Goal: Task Accomplishment & Management: Complete application form

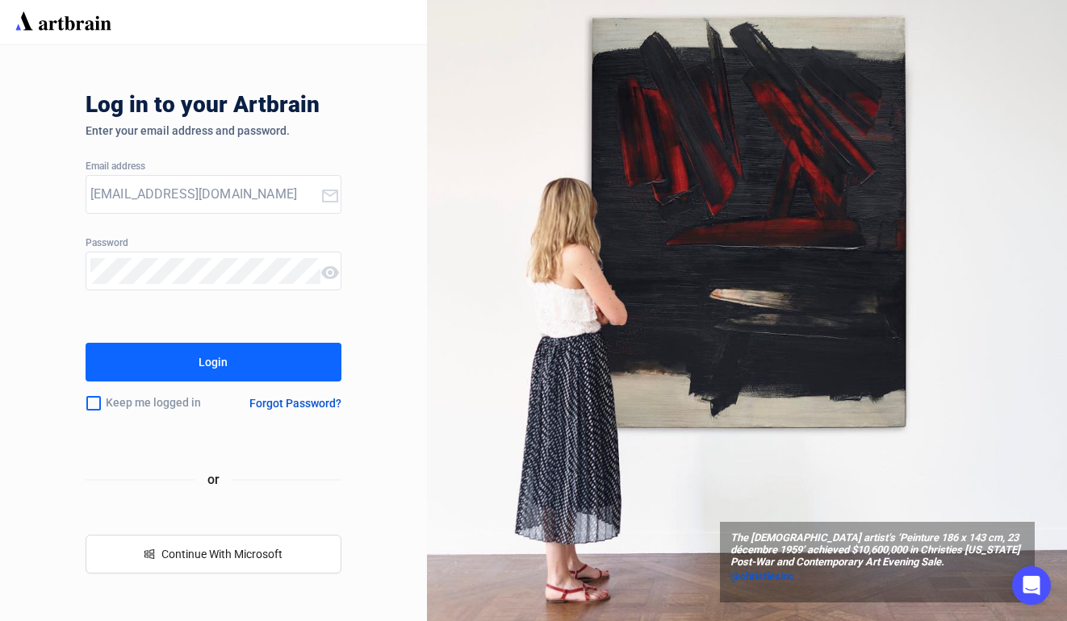
click at [245, 368] on button "Login" at bounding box center [214, 362] width 256 height 39
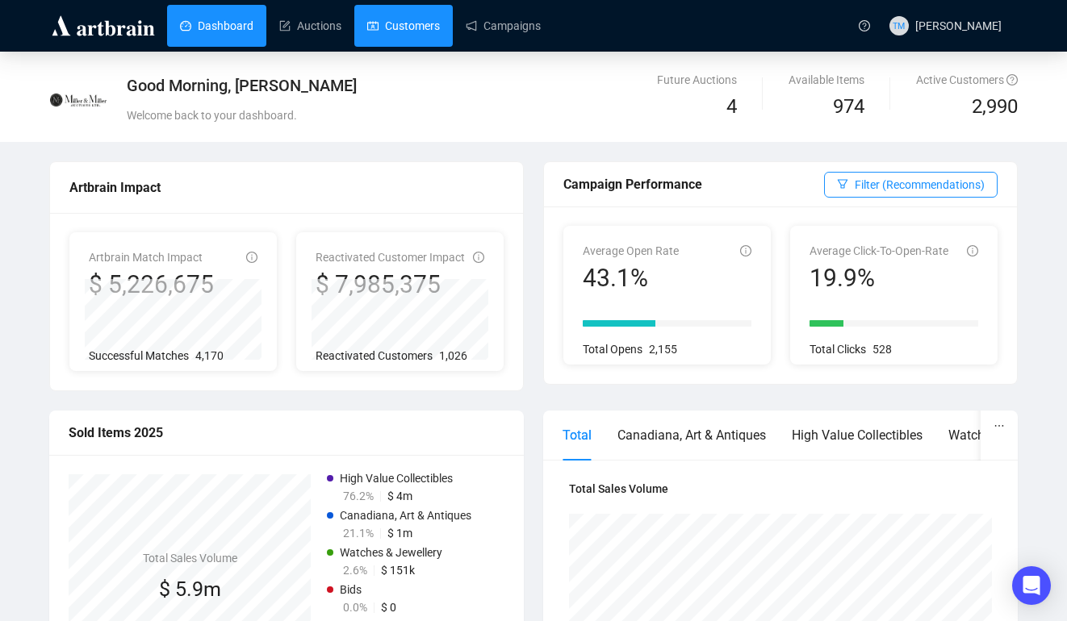
click at [428, 20] on link "Customers" at bounding box center [403, 26] width 73 height 42
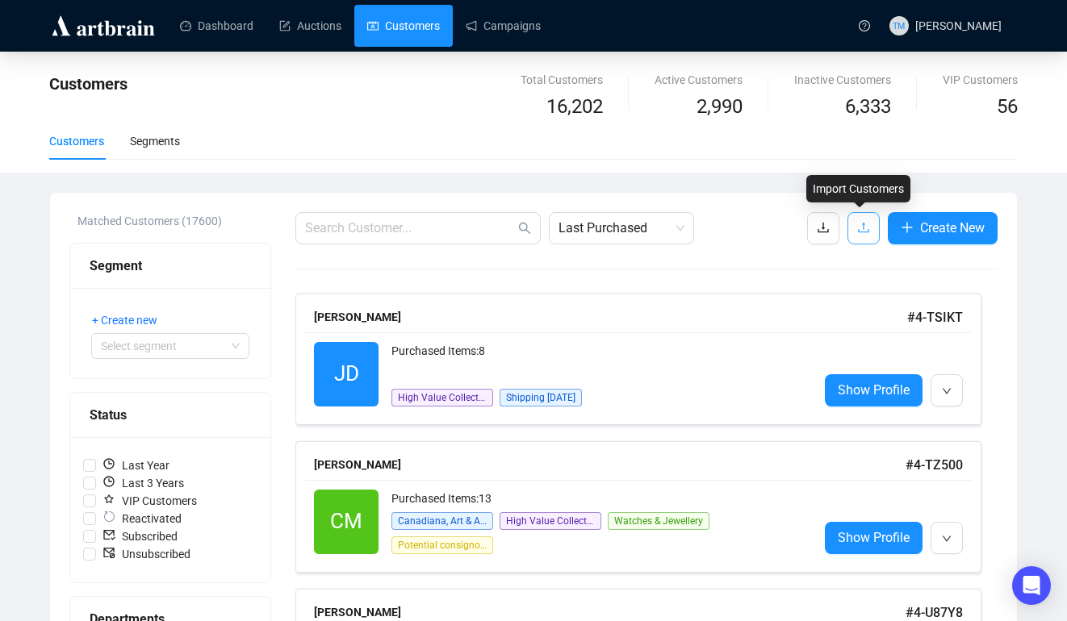
click at [859, 215] on button "button" at bounding box center [863, 228] width 32 height 32
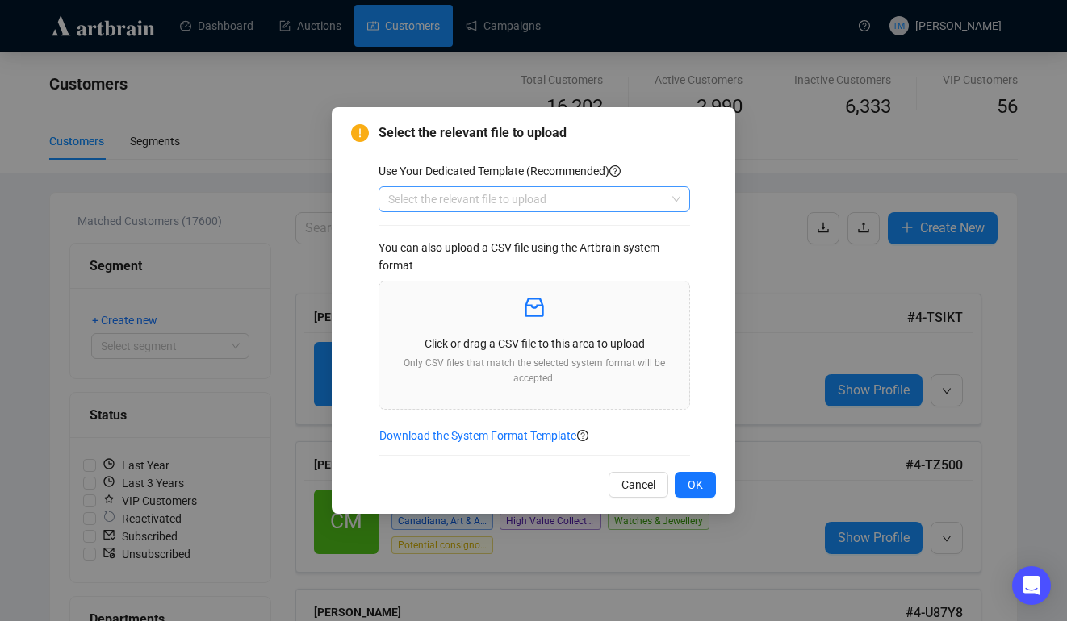
click at [635, 200] on input "search" at bounding box center [527, 199] width 278 height 24
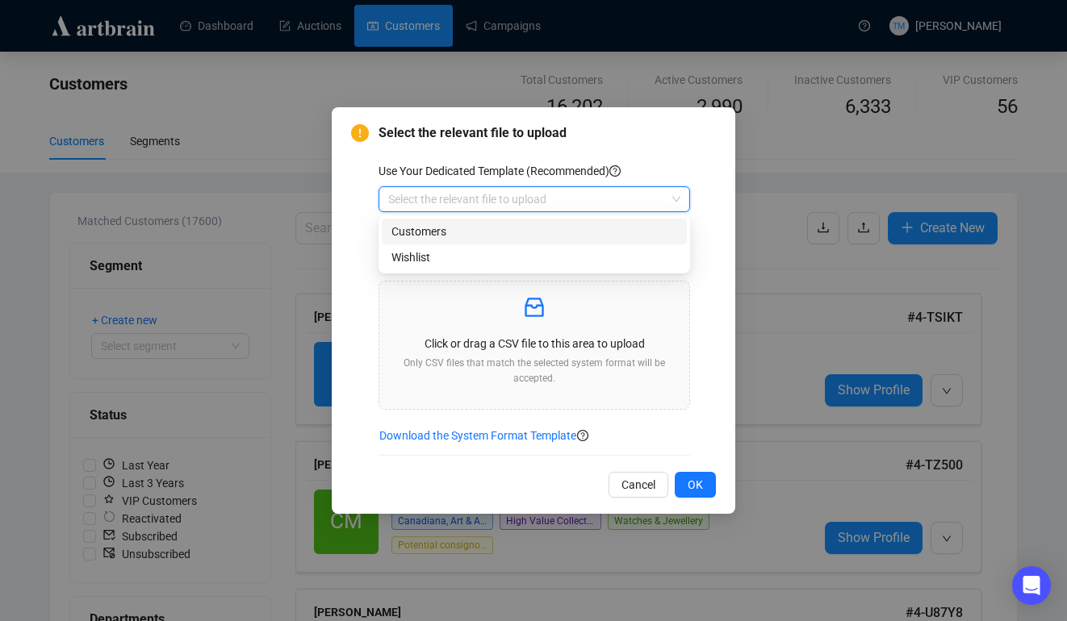
click at [631, 227] on div "Customers" at bounding box center [534, 232] width 286 height 18
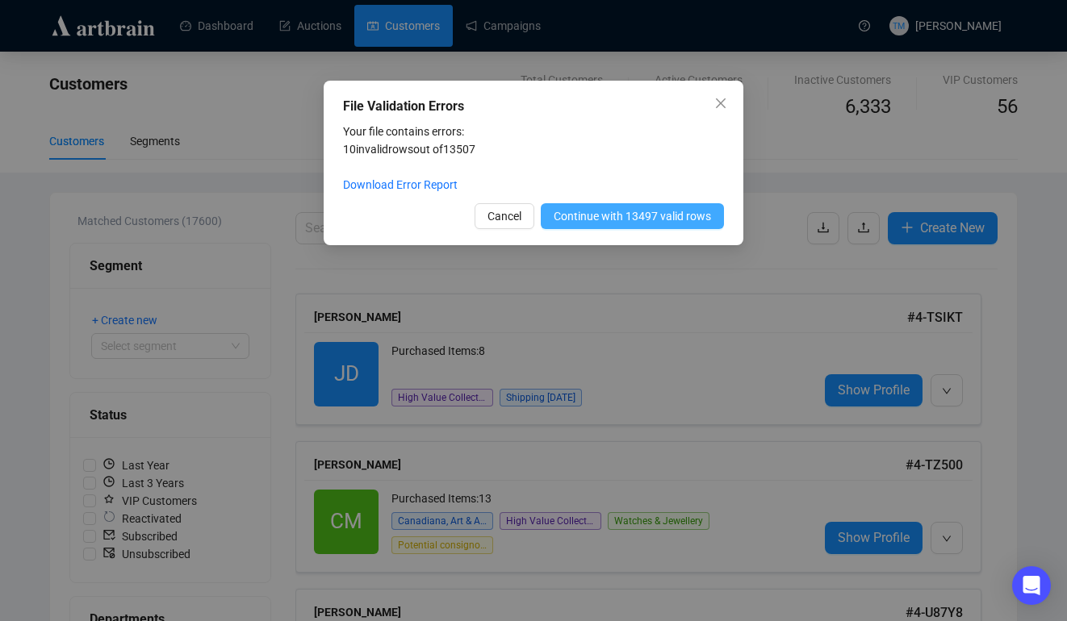
click at [650, 221] on span "Continue with 13497 valid rows" at bounding box center [631, 216] width 157 height 18
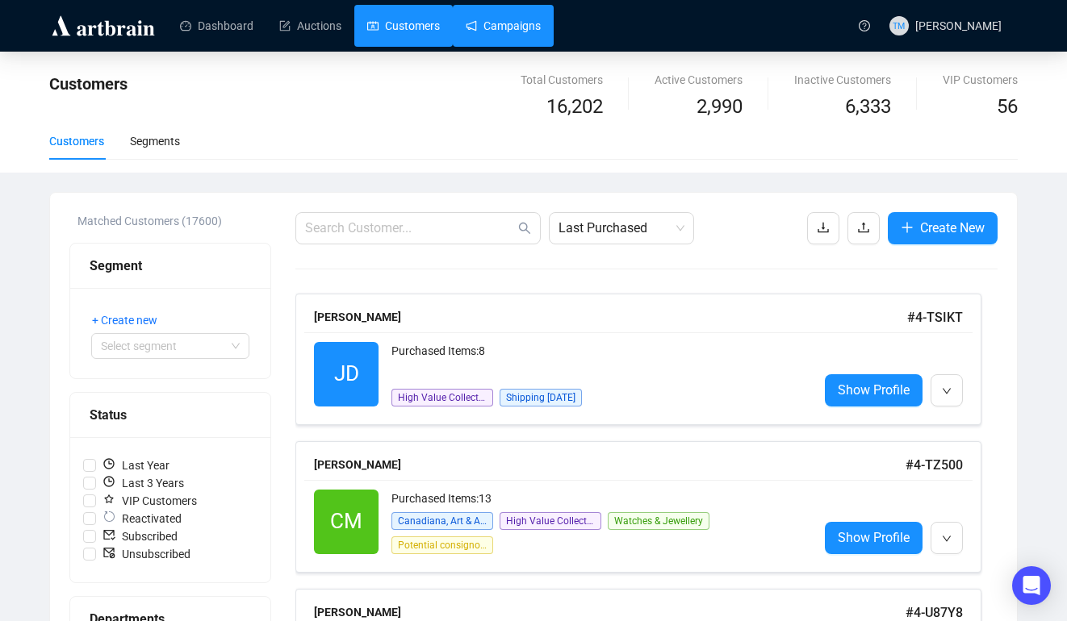
click at [528, 29] on link "Campaigns" at bounding box center [503, 26] width 75 height 42
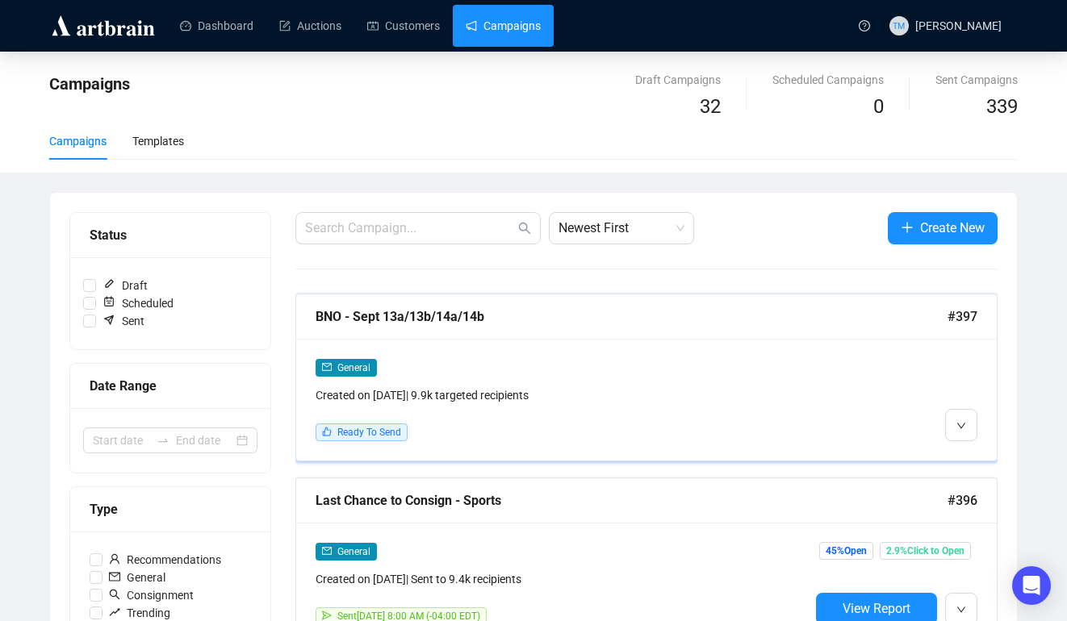
scroll to position [102, 0]
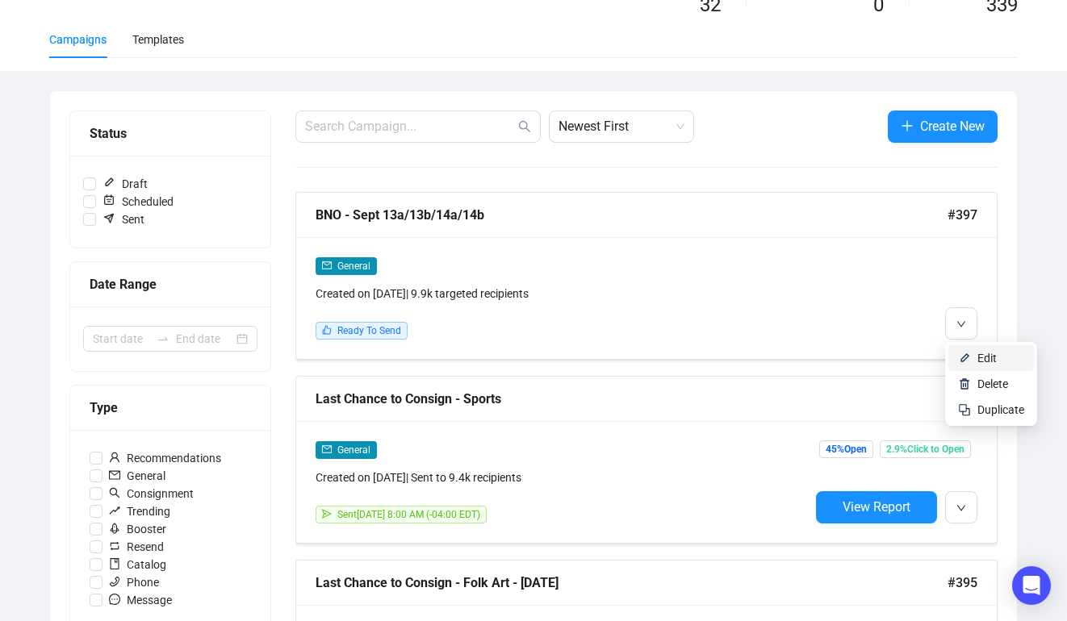
click at [969, 365] on li "Edit" at bounding box center [991, 358] width 86 height 26
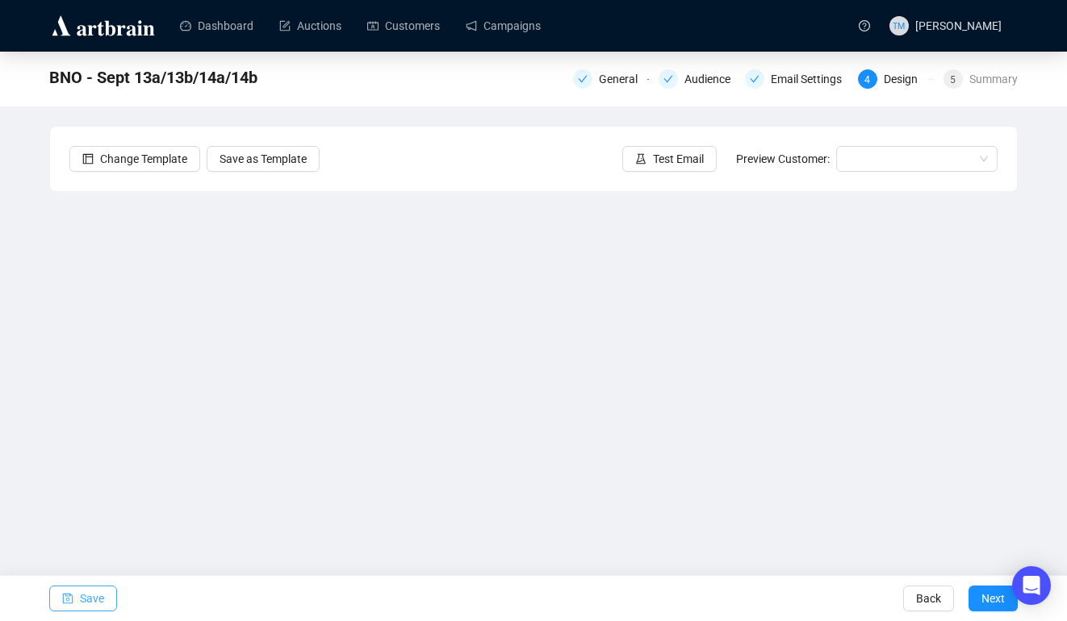
click at [94, 601] on span "Save" at bounding box center [92, 598] width 24 height 45
click at [77, 604] on button "Save" at bounding box center [83, 599] width 68 height 26
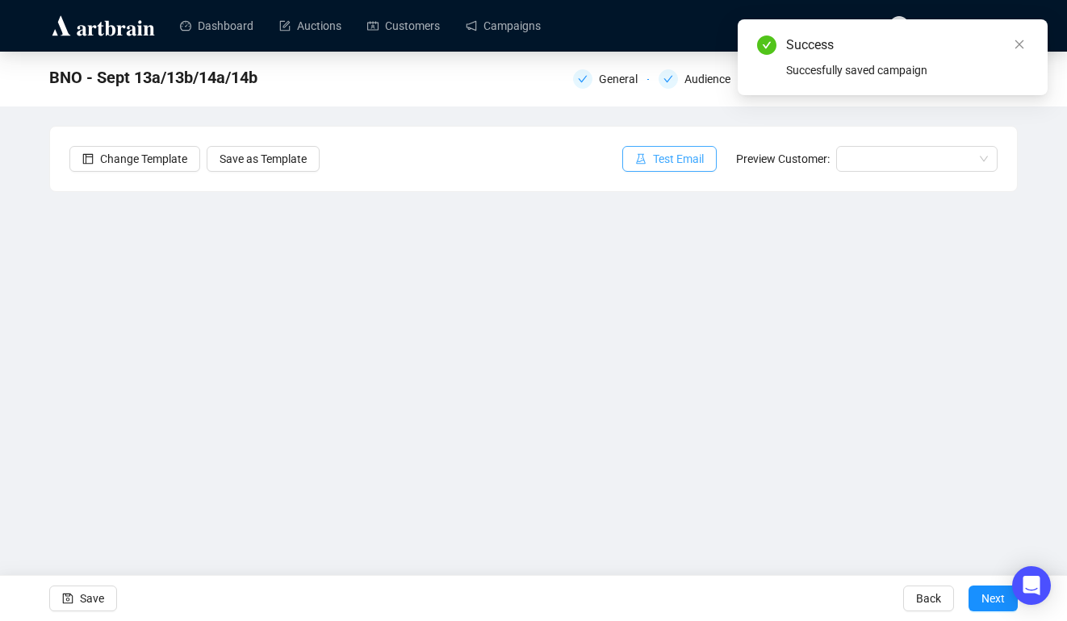
click at [657, 157] on span "Test Email" at bounding box center [678, 159] width 51 height 18
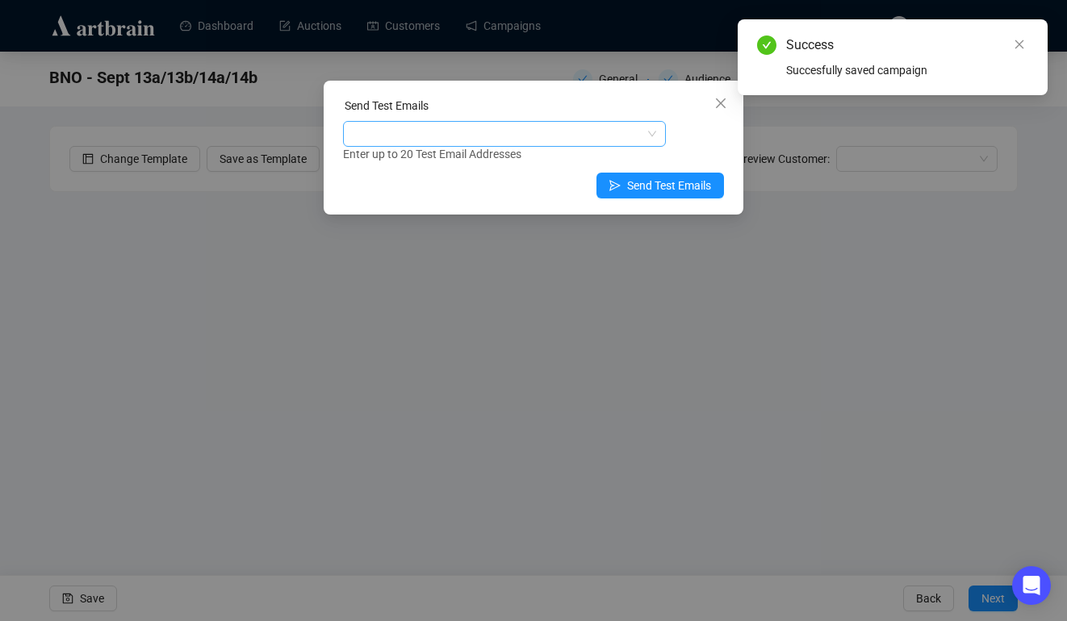
click at [557, 123] on div at bounding box center [495, 134] width 299 height 23
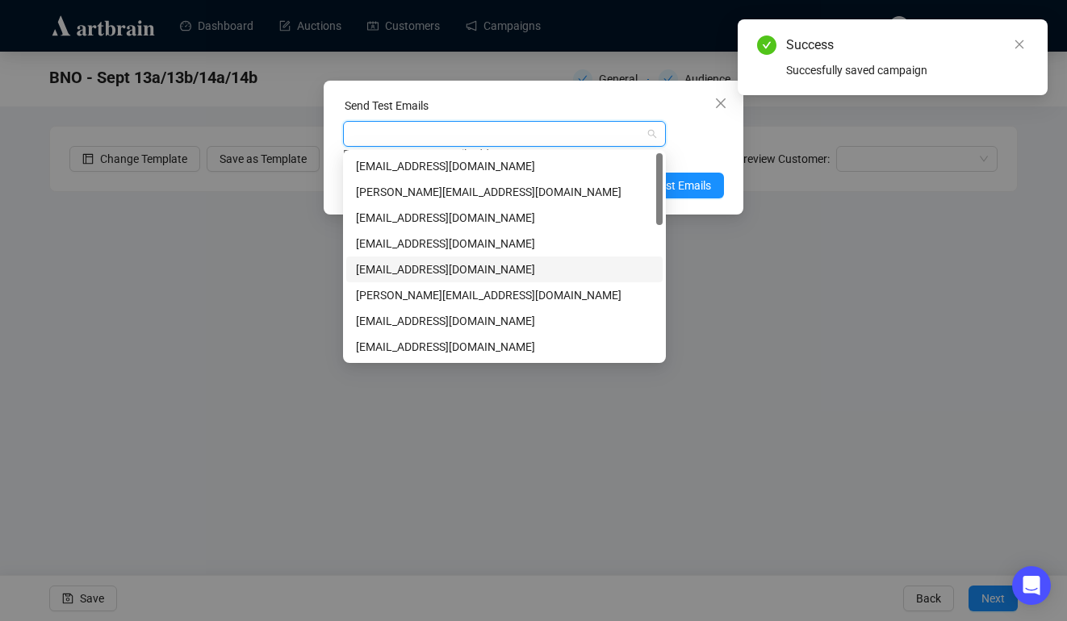
click at [404, 264] on div "[EMAIL_ADDRESS][DOMAIN_NAME]" at bounding box center [504, 270] width 297 height 18
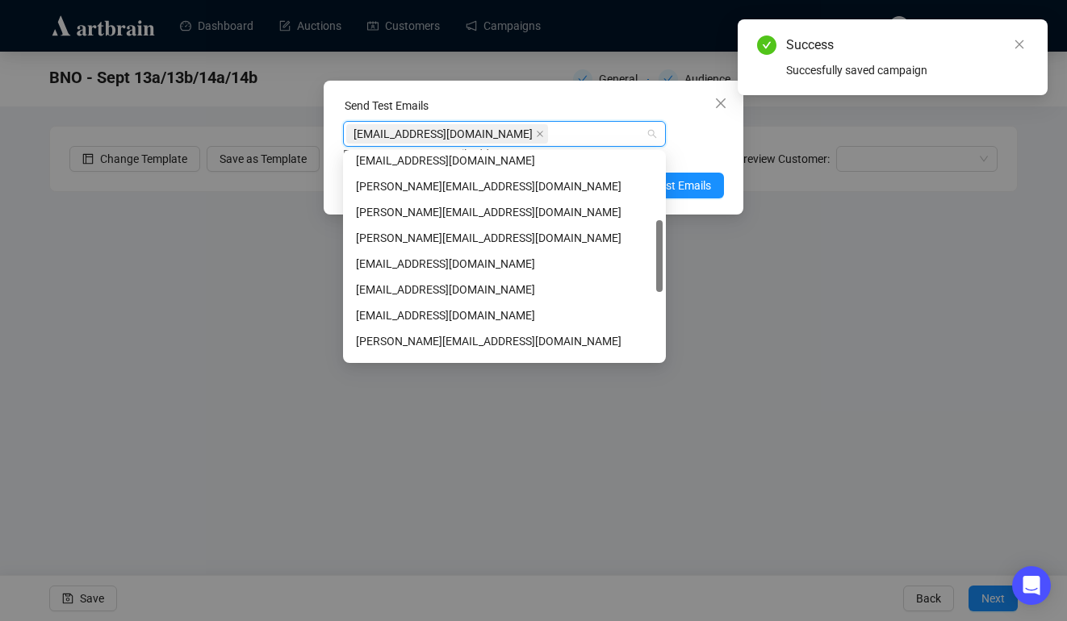
scroll to position [202, 0]
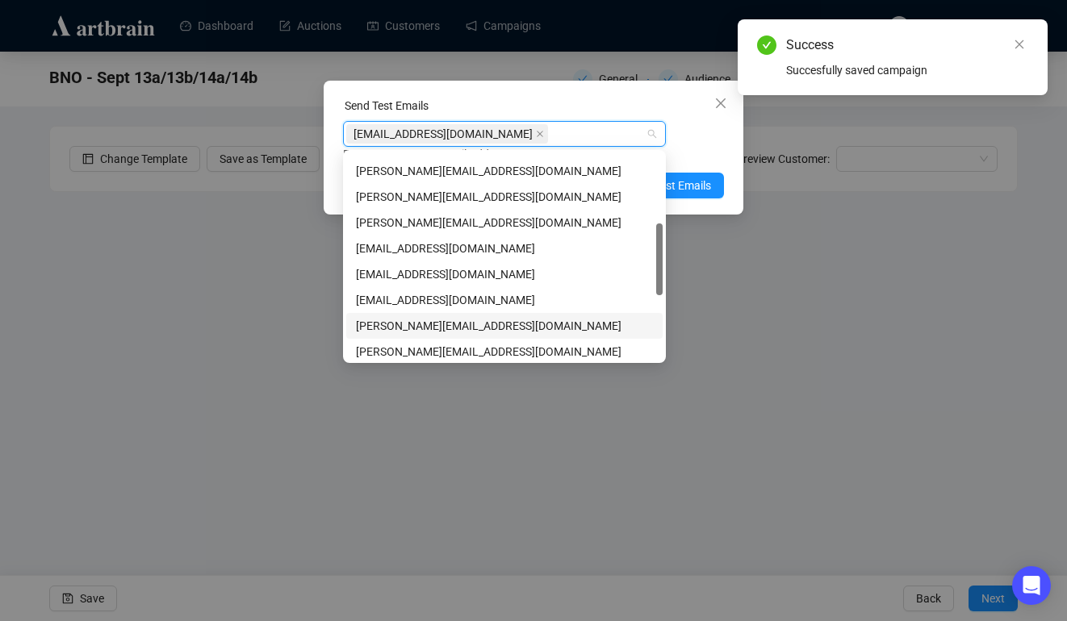
click at [391, 325] on div "[PERSON_NAME][EMAIL_ADDRESS][DOMAIN_NAME]" at bounding box center [504, 326] width 297 height 18
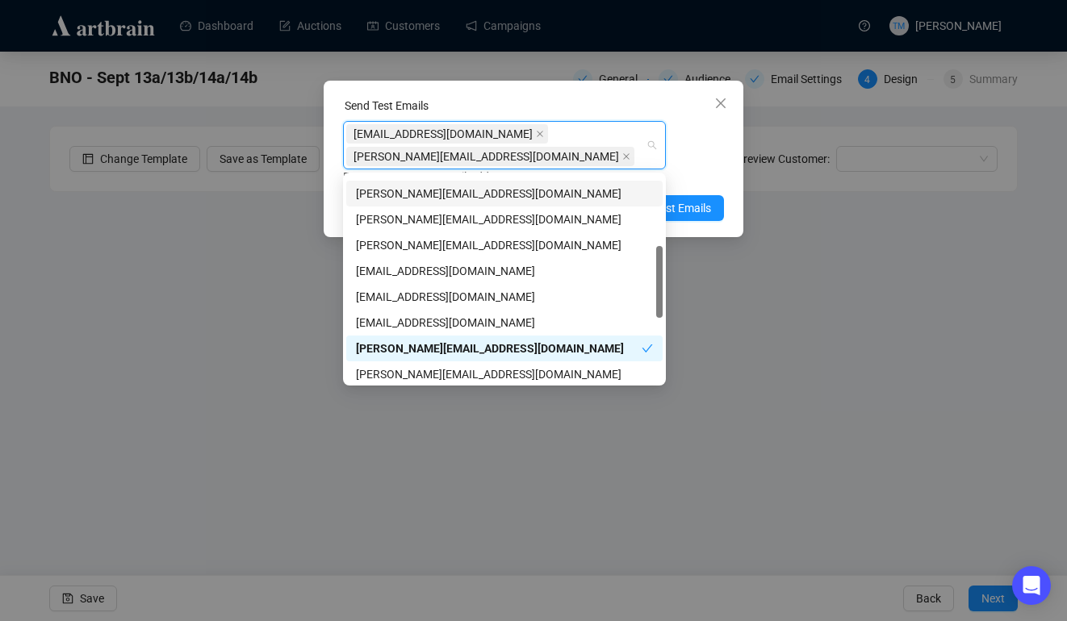
click at [691, 159] on div "[EMAIL_ADDRESS][DOMAIN_NAME] [PERSON_NAME][EMAIL_ADDRESS][DOMAIN_NAME] Enter up…" at bounding box center [533, 153] width 381 height 65
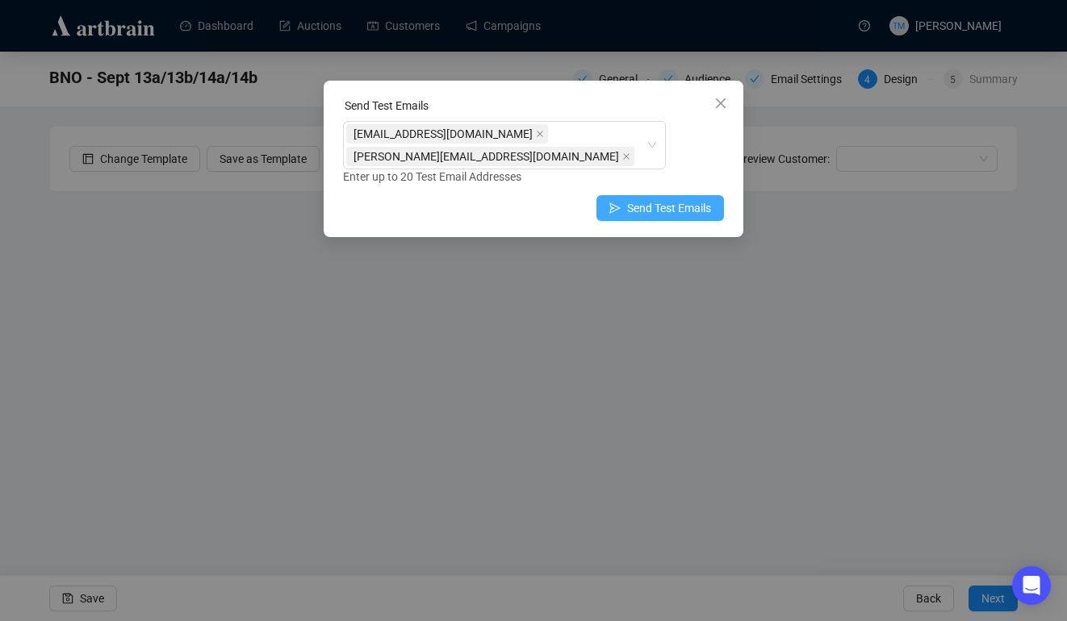
click at [686, 200] on span "Send Test Emails" at bounding box center [669, 208] width 84 height 18
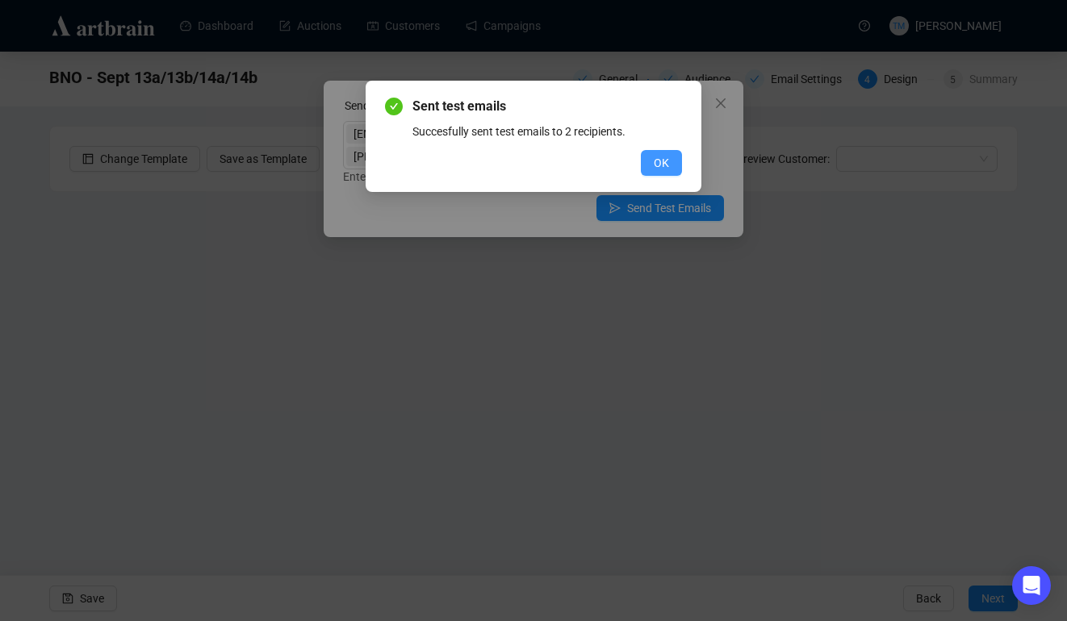
click at [666, 156] on span "OK" at bounding box center [661, 163] width 15 height 18
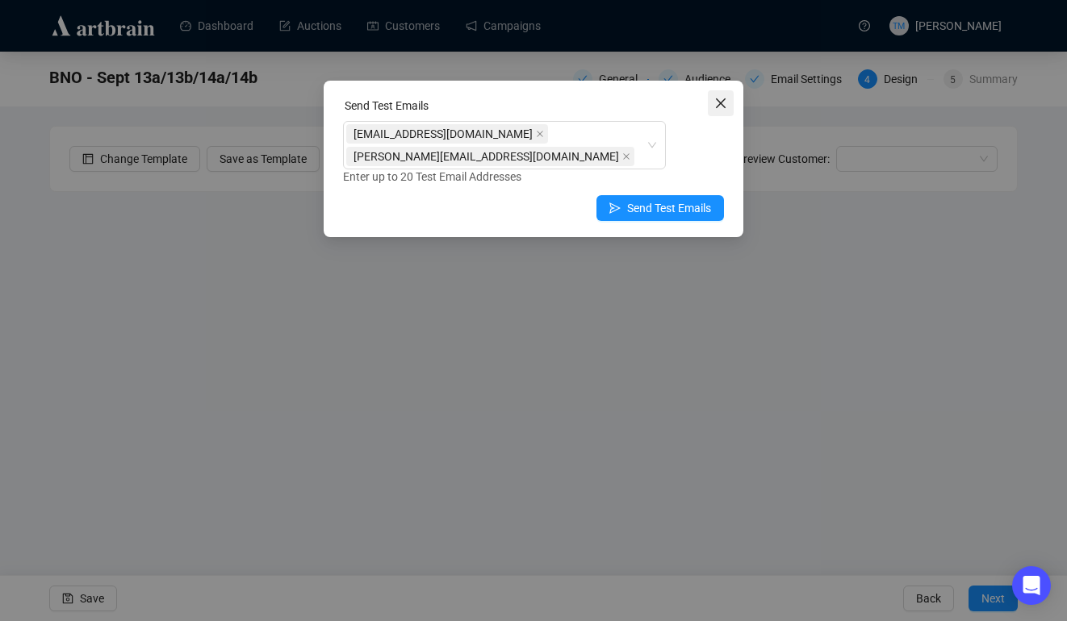
click at [723, 98] on icon "close" at bounding box center [720, 103] width 13 height 13
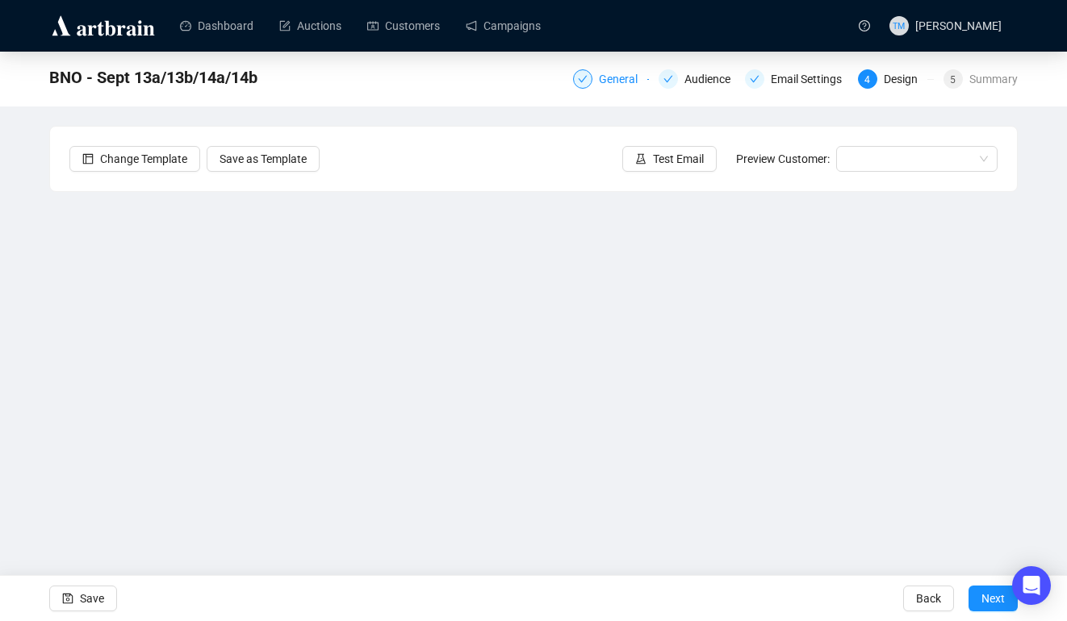
click at [618, 79] on div "General" at bounding box center [623, 78] width 48 height 19
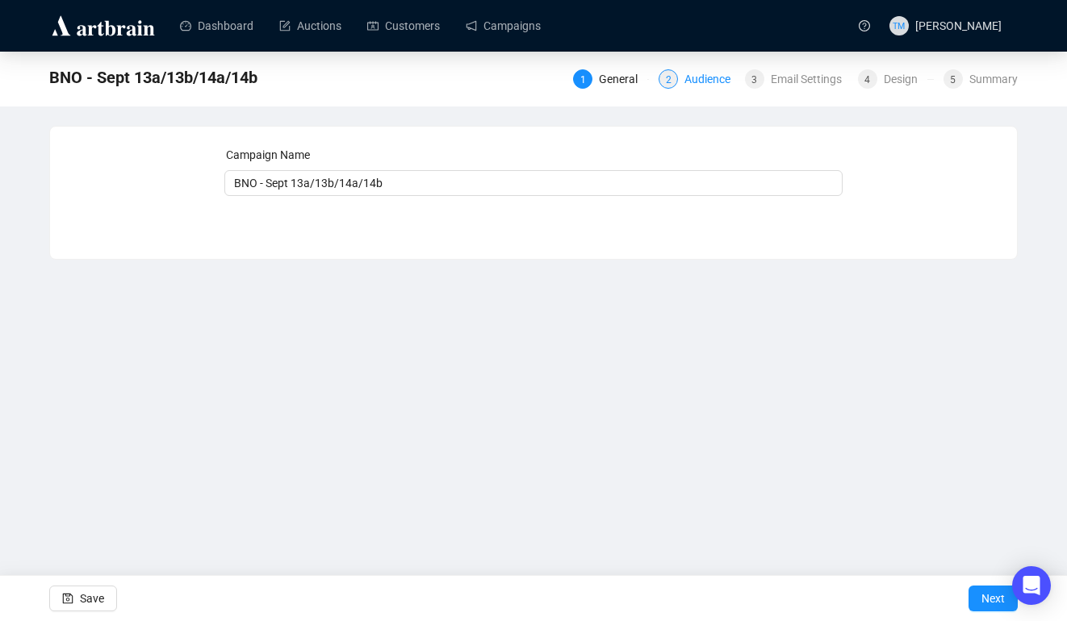
click at [700, 76] on div "Audience" at bounding box center [712, 78] width 56 height 19
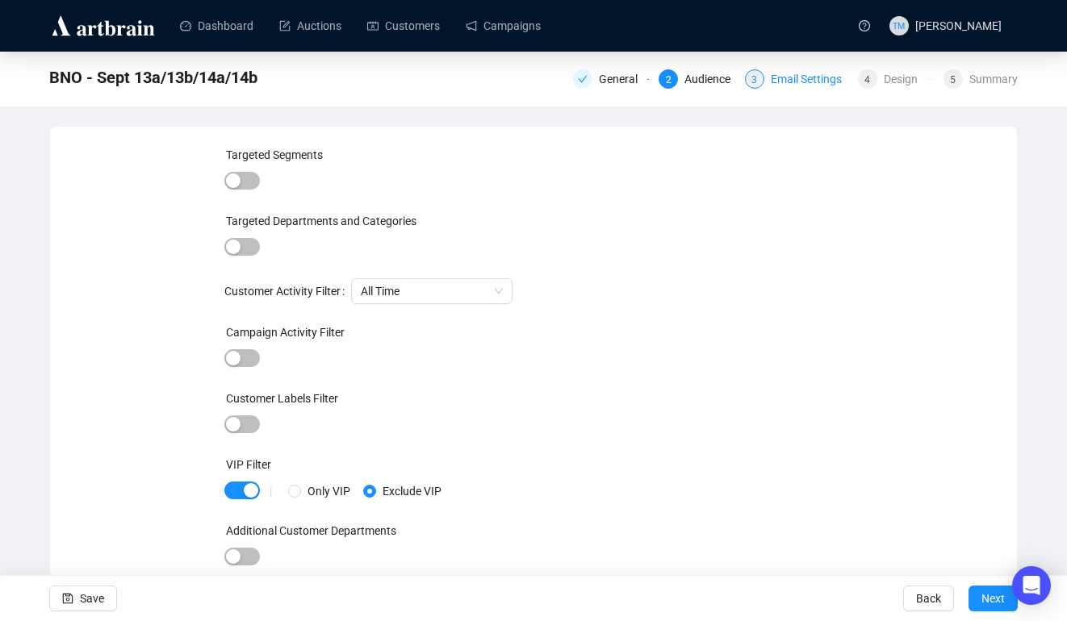
click at [797, 70] on div "Email Settings" at bounding box center [811, 78] width 81 height 19
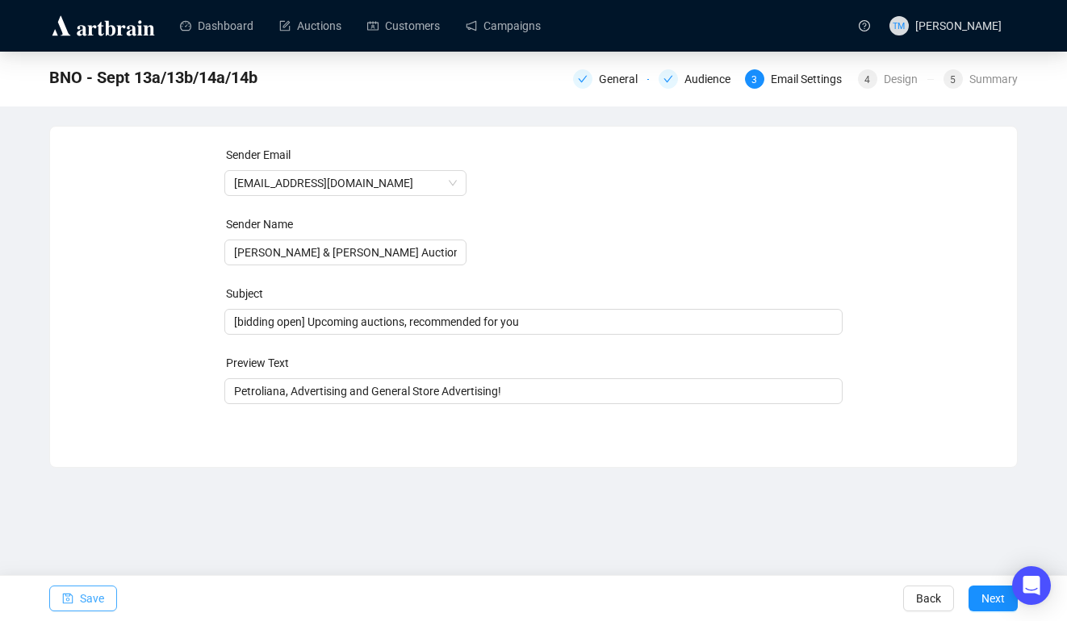
click at [92, 591] on span "Save" at bounding box center [92, 598] width 24 height 45
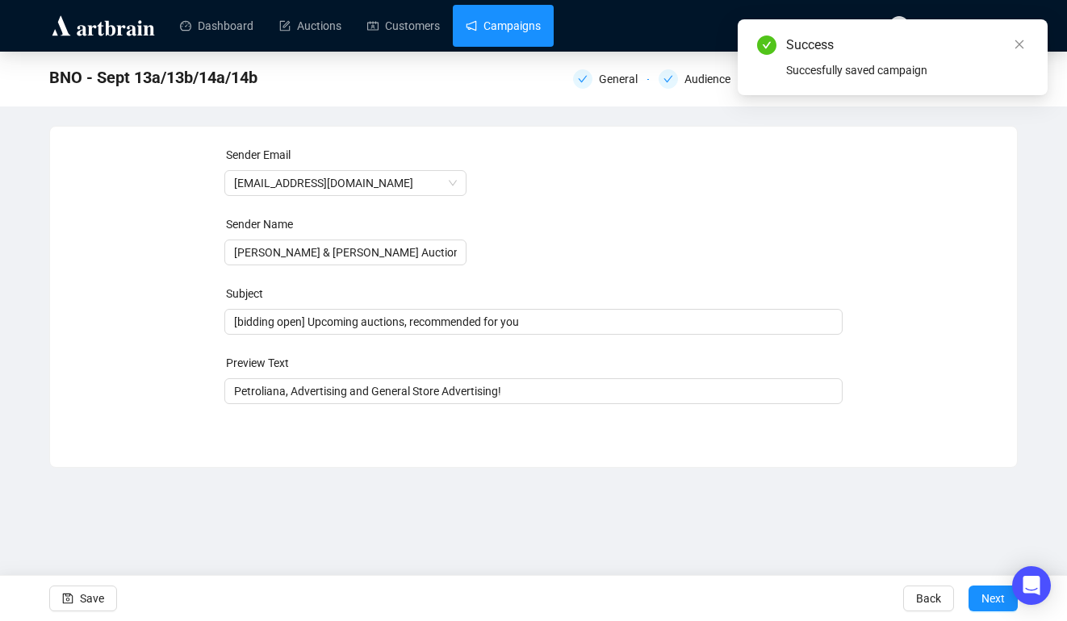
click at [496, 15] on link "Campaigns" at bounding box center [503, 26] width 75 height 42
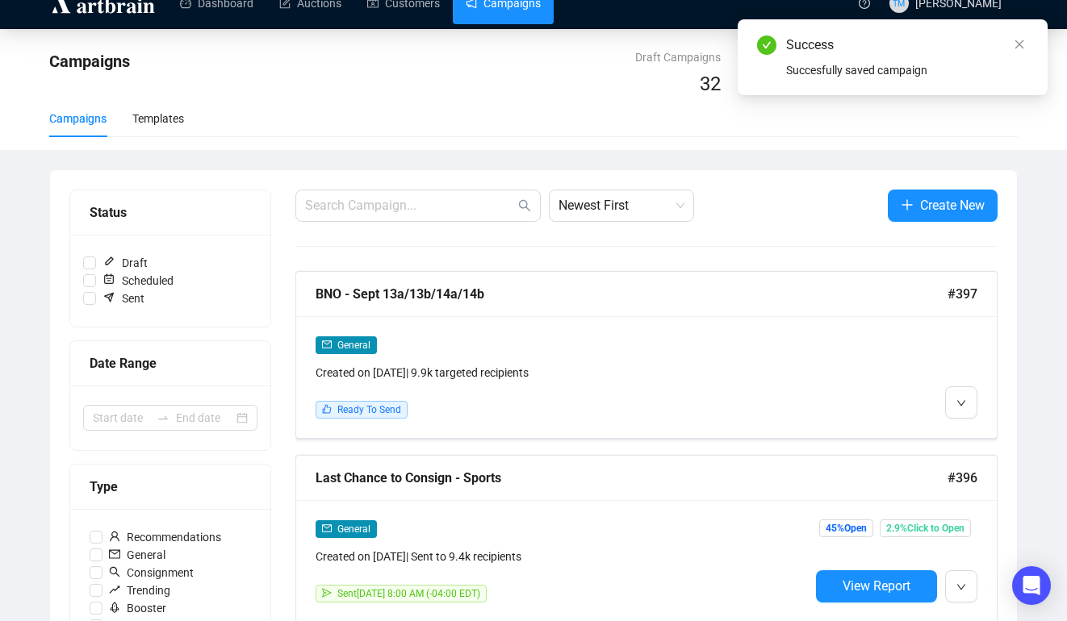
scroll to position [24, 0]
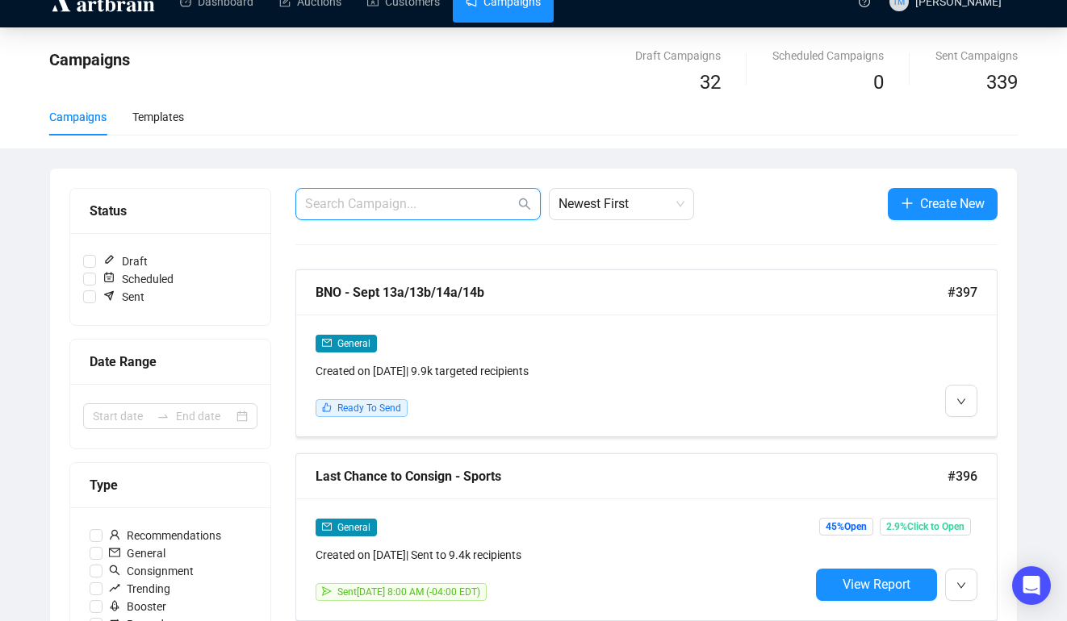
click at [385, 194] on span at bounding box center [417, 204] width 245 height 32
type input "bno"
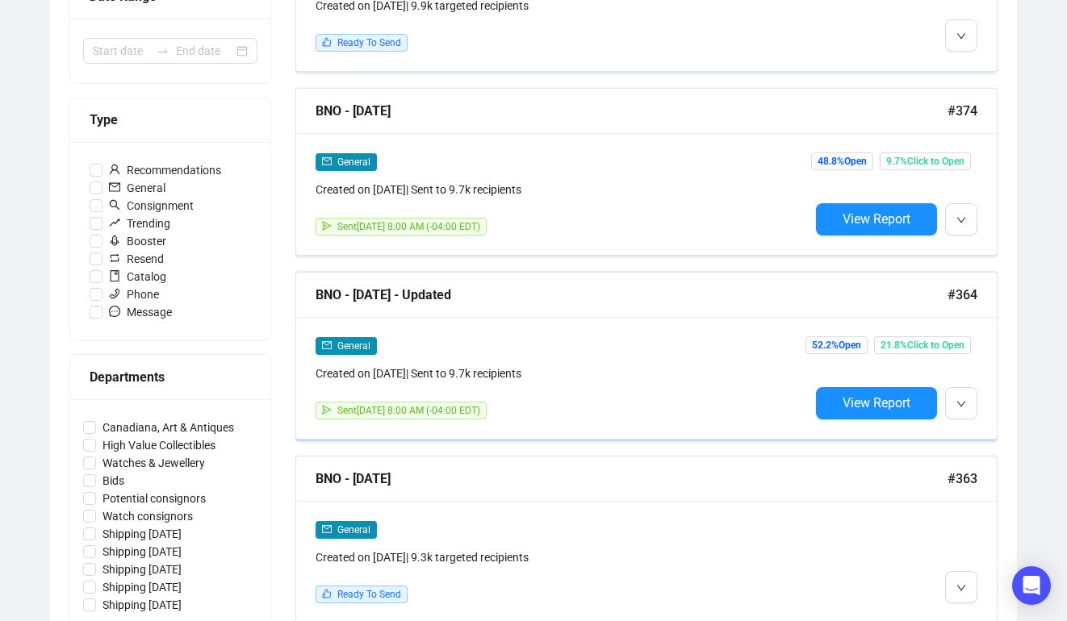
scroll to position [386, 0]
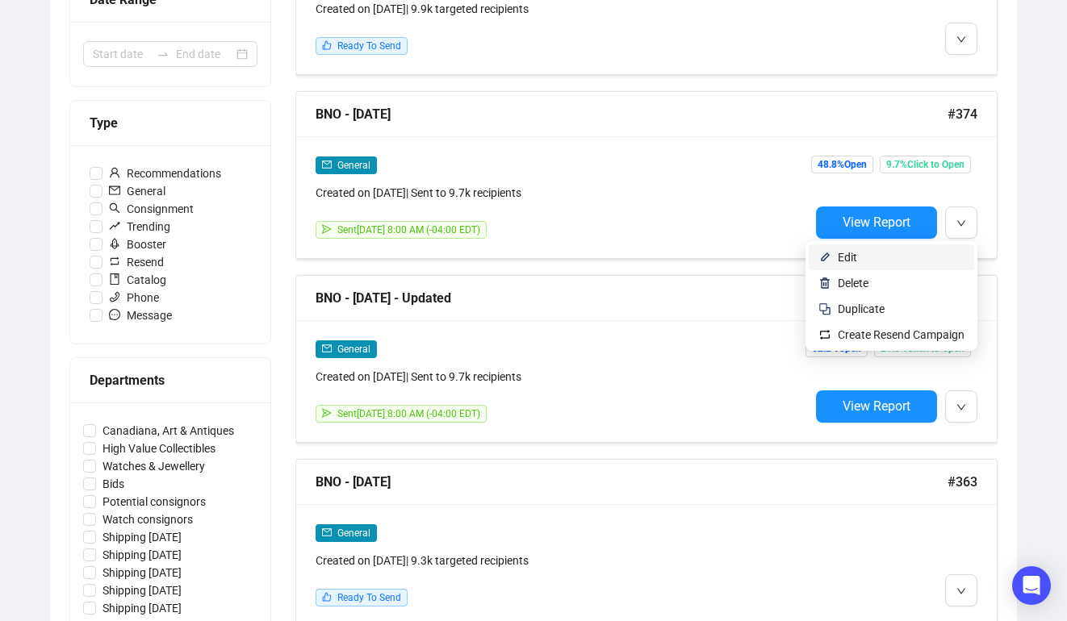
click at [907, 264] on span "Edit" at bounding box center [900, 258] width 127 height 18
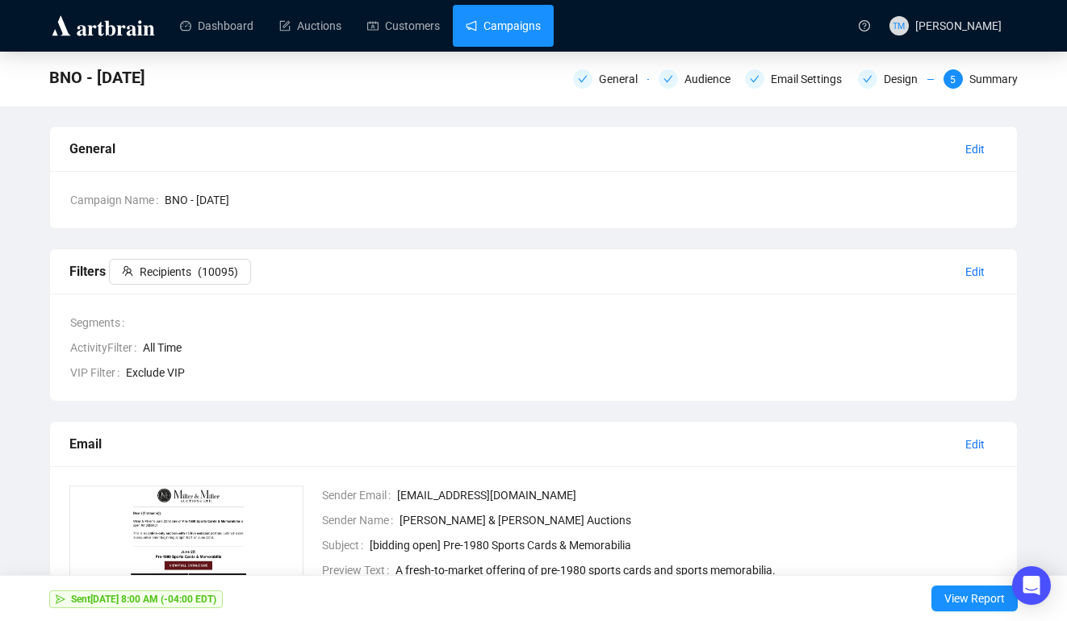
click at [528, 38] on link "Campaigns" at bounding box center [503, 26] width 75 height 42
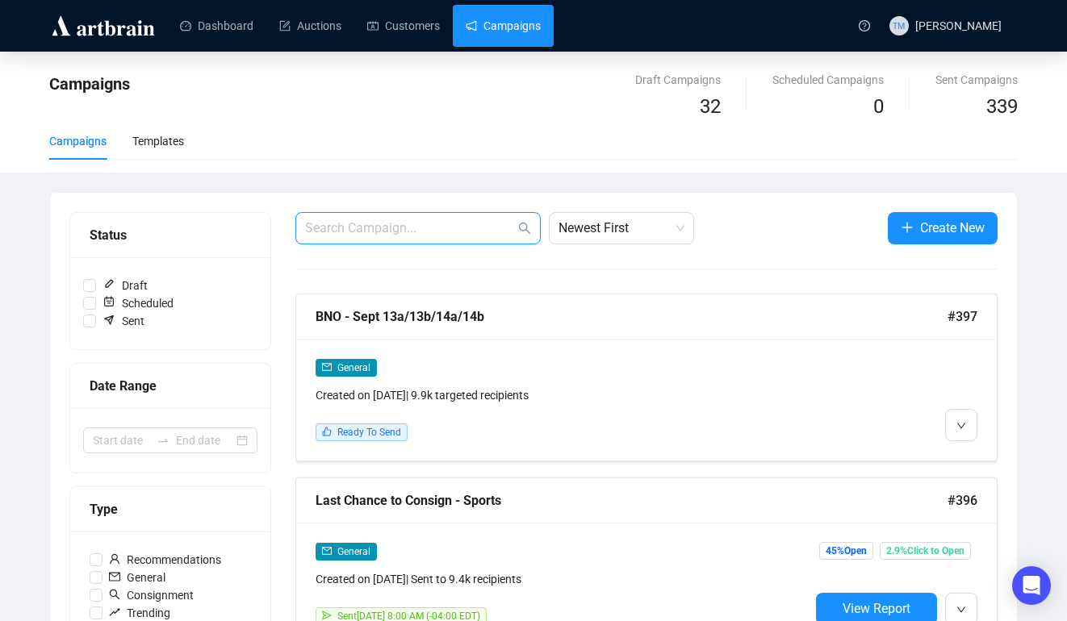
click at [374, 233] on input "text" at bounding box center [410, 228] width 210 height 19
type input "bno"
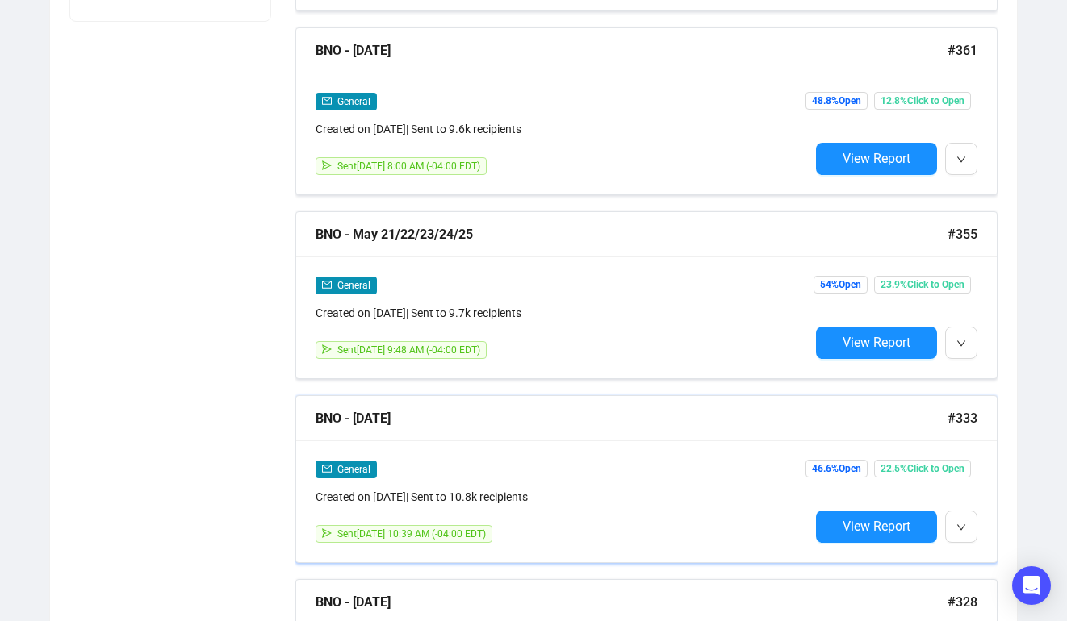
scroll to position [1004, 0]
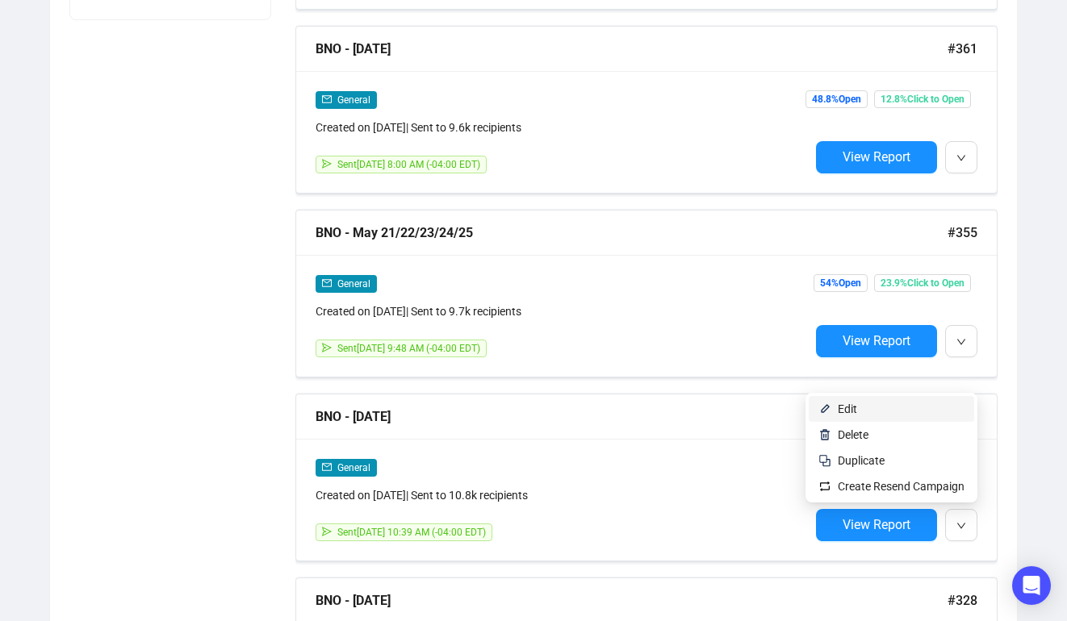
click at [862, 411] on span "Edit" at bounding box center [900, 409] width 127 height 18
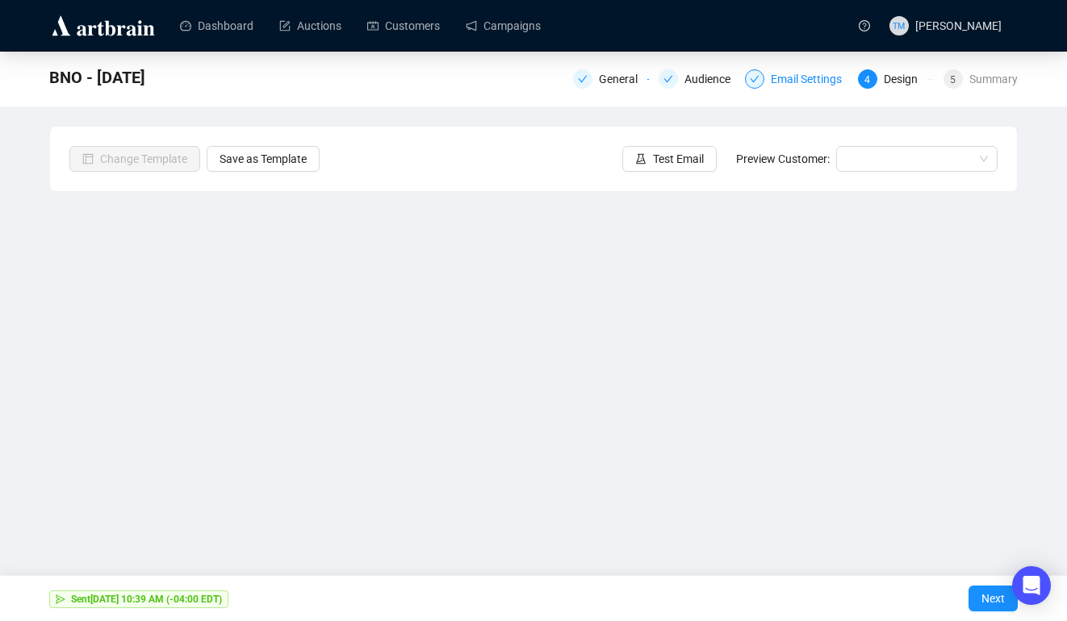
click at [791, 81] on div "Email Settings" at bounding box center [811, 78] width 81 height 19
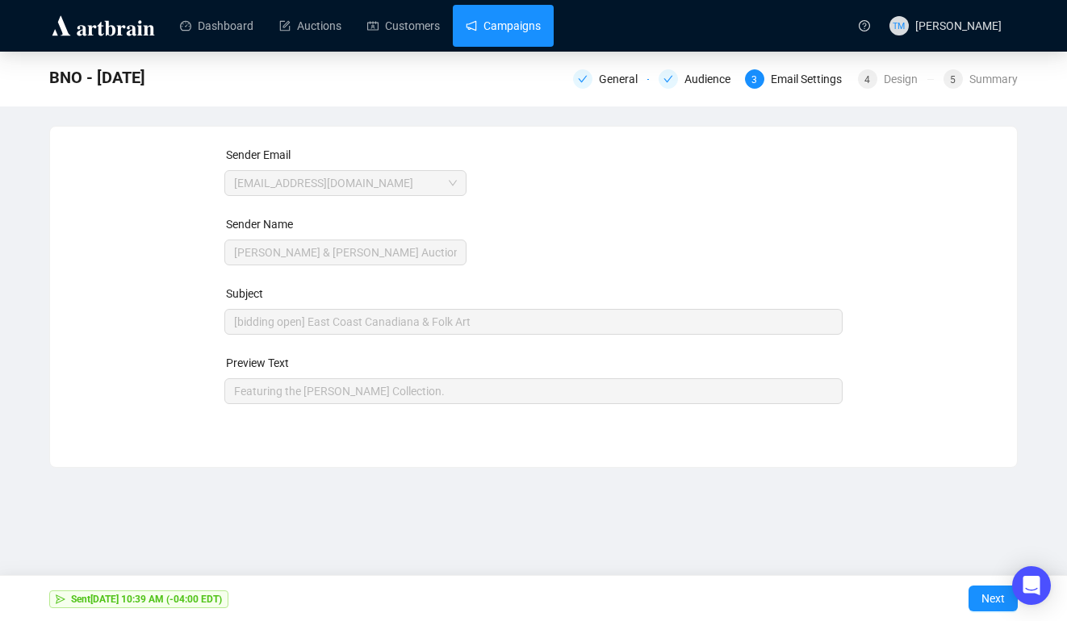
click at [524, 18] on link "Campaigns" at bounding box center [503, 26] width 75 height 42
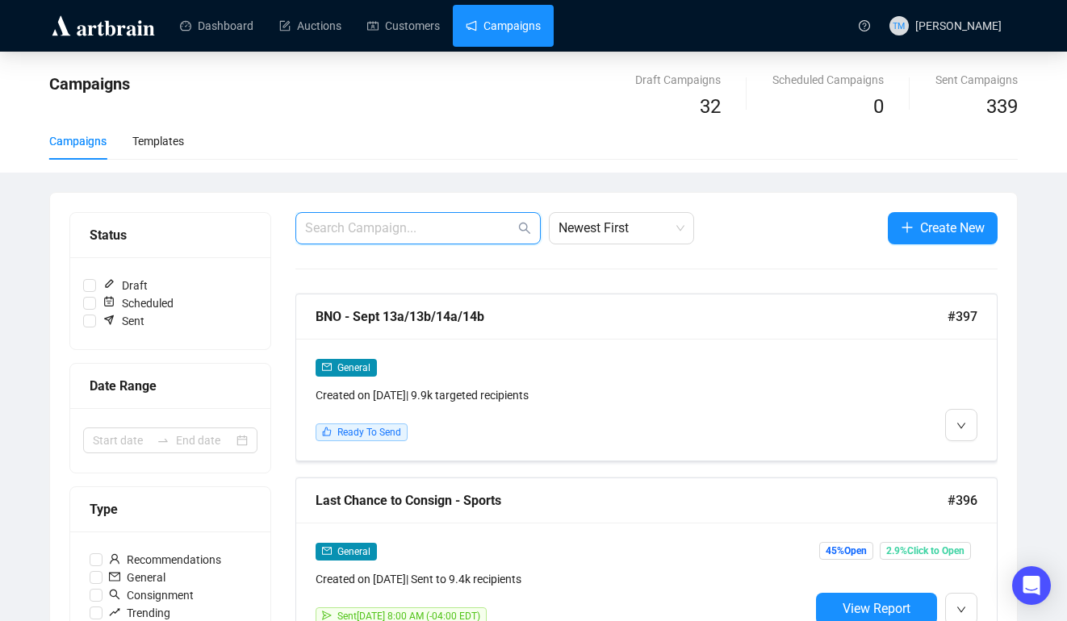
click at [382, 224] on input "text" at bounding box center [410, 228] width 210 height 19
type input "bno"
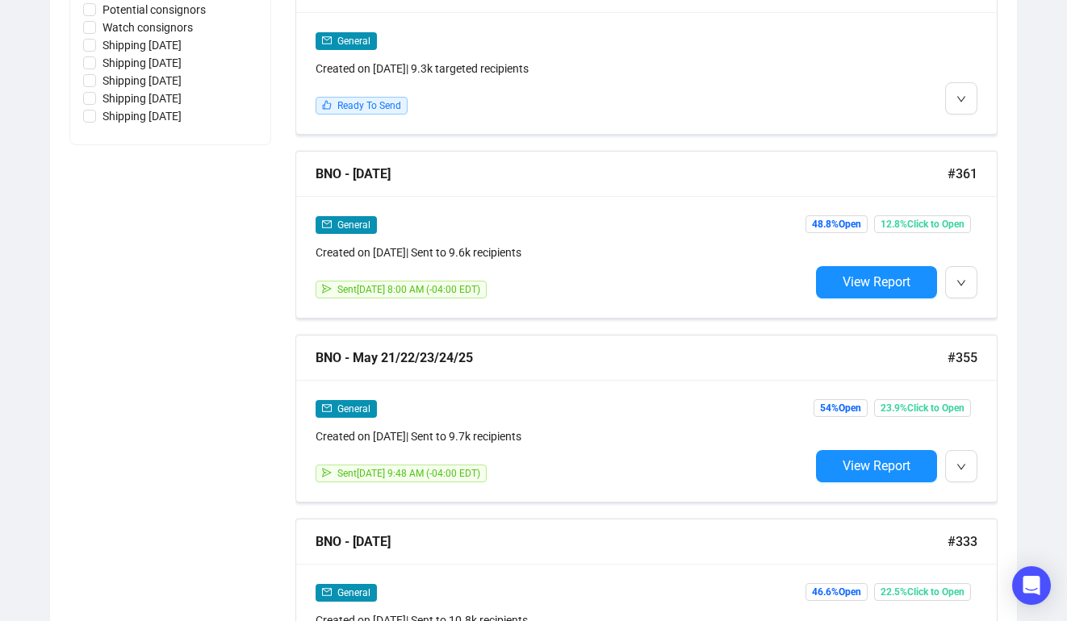
scroll to position [963, 0]
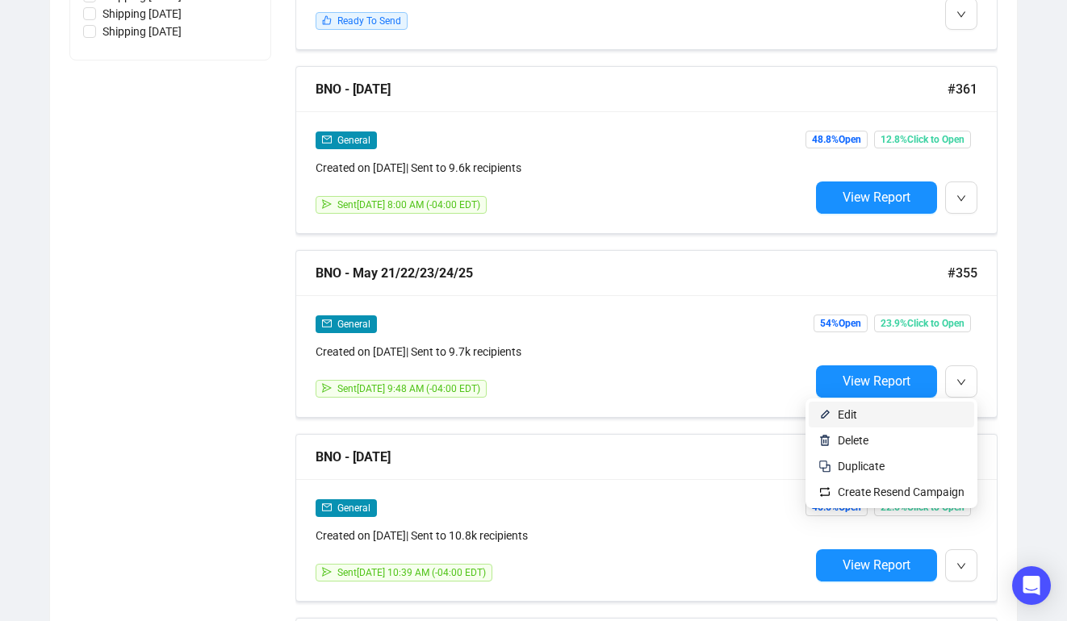
click at [920, 413] on span "Edit" at bounding box center [900, 415] width 127 height 18
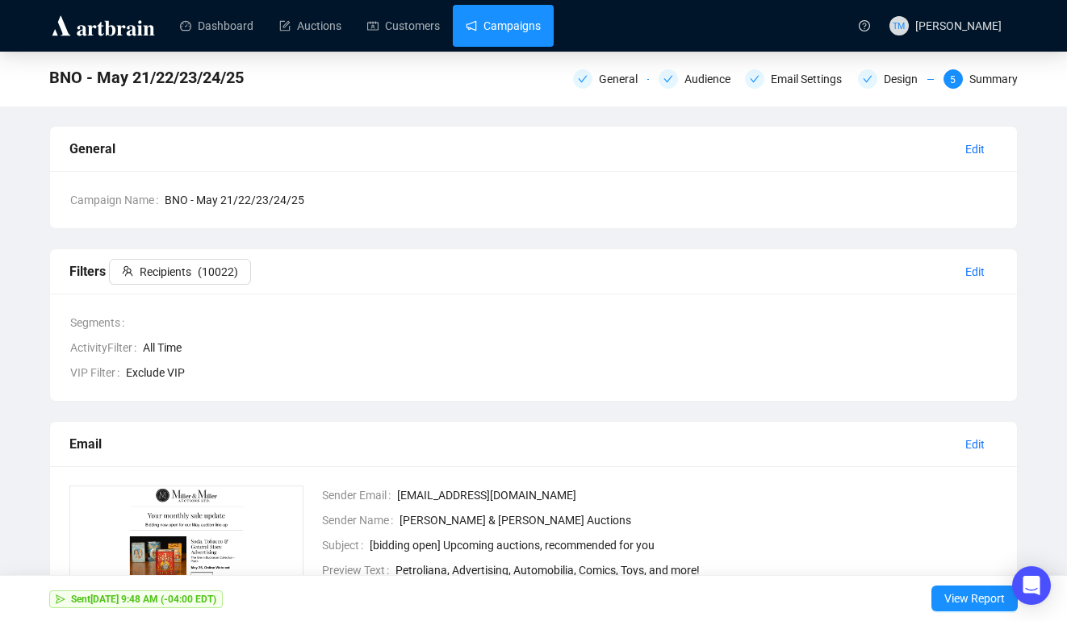
click at [499, 19] on link "Campaigns" at bounding box center [503, 26] width 75 height 42
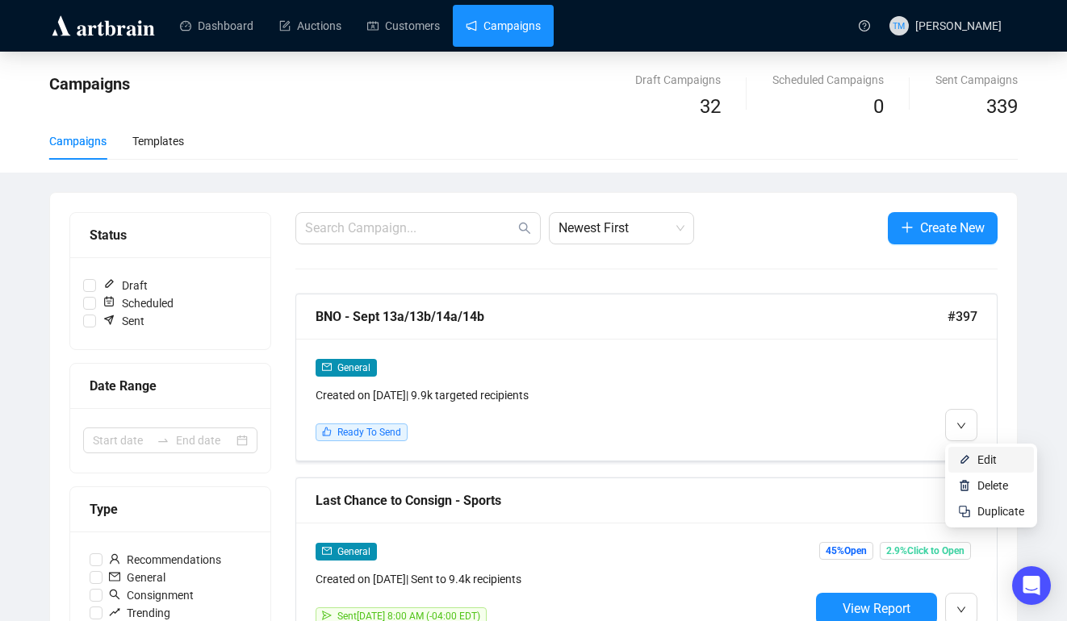
click at [959, 461] on img at bounding box center [964, 459] width 13 height 13
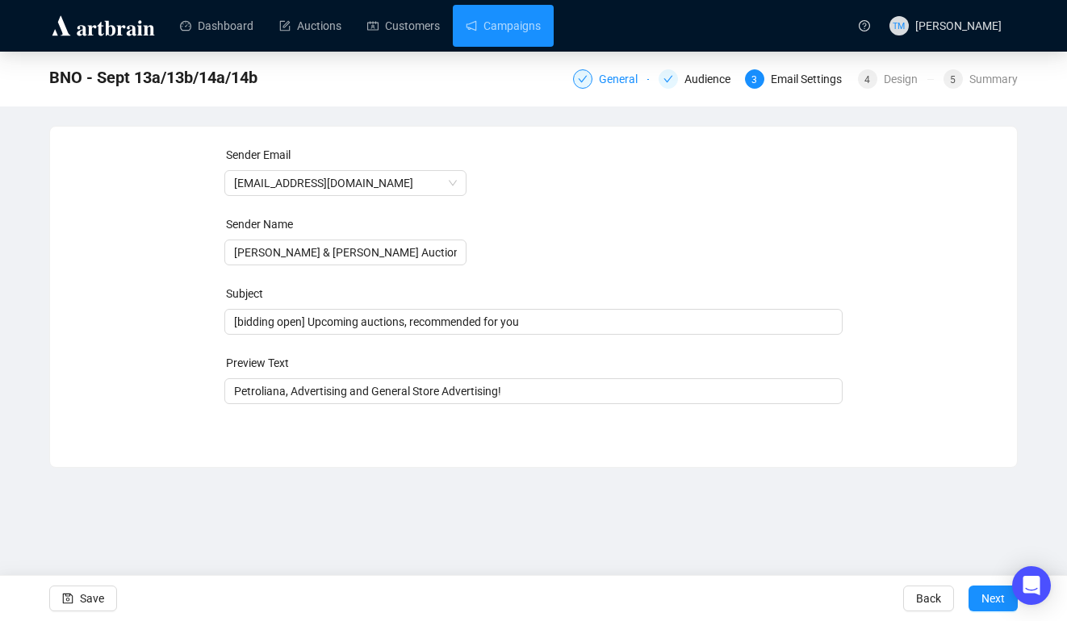
click at [604, 77] on div "General" at bounding box center [623, 78] width 48 height 19
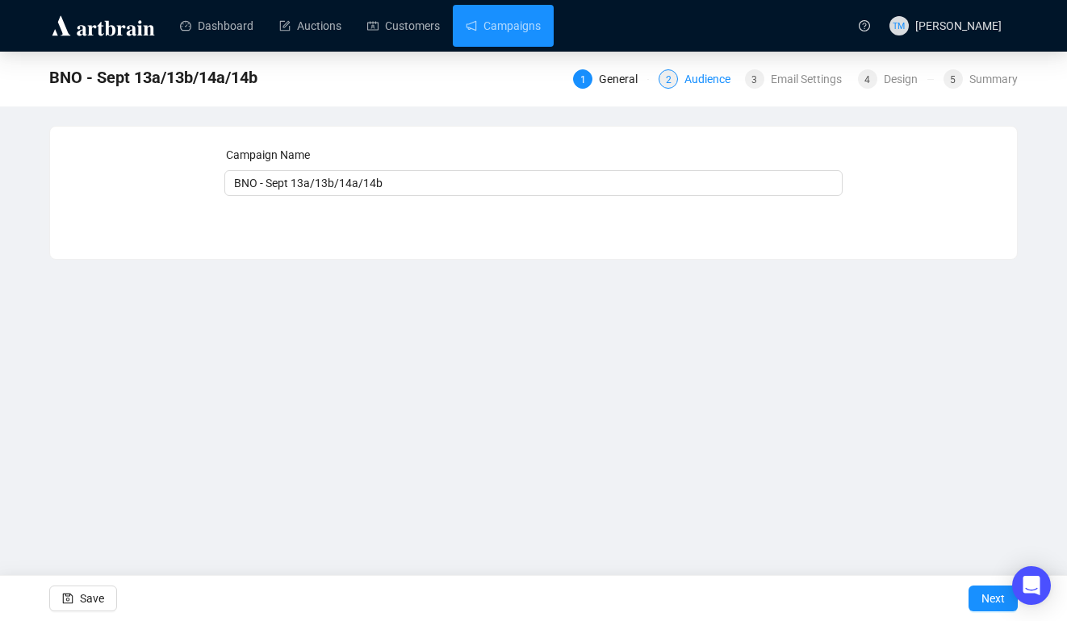
click at [702, 81] on div "Audience" at bounding box center [712, 78] width 56 height 19
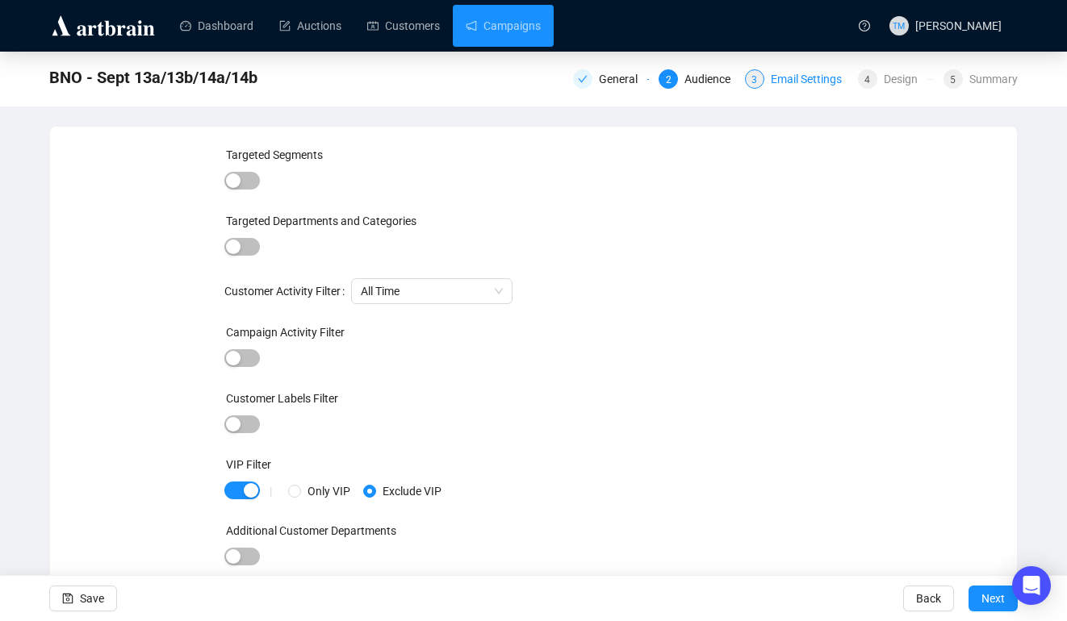
click at [803, 82] on div "Email Settings" at bounding box center [811, 78] width 81 height 19
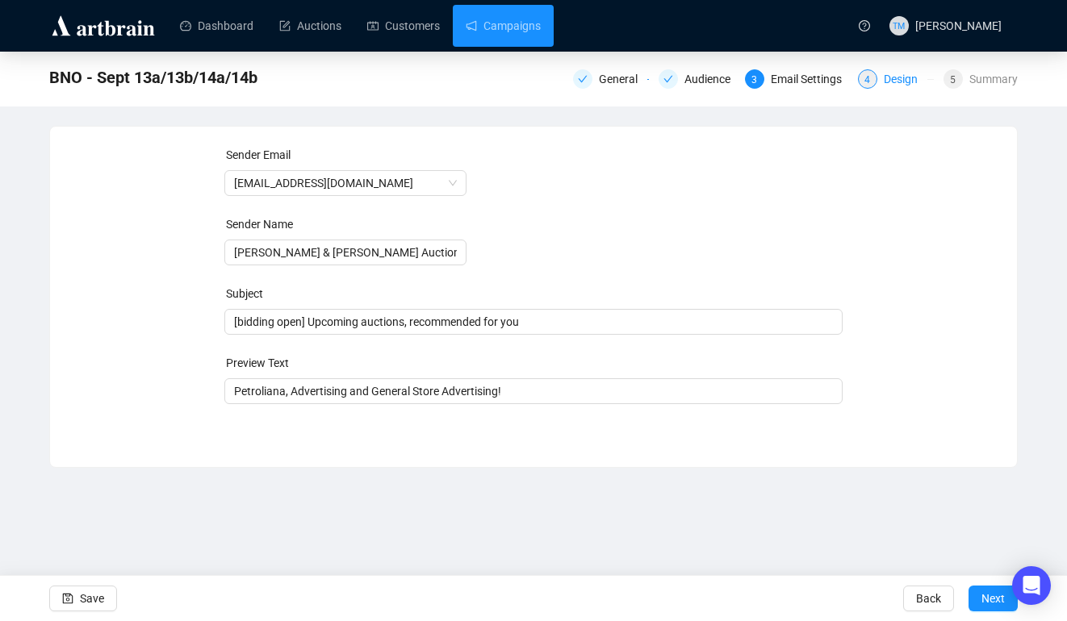
click at [896, 77] on div "Design" at bounding box center [905, 78] width 44 height 19
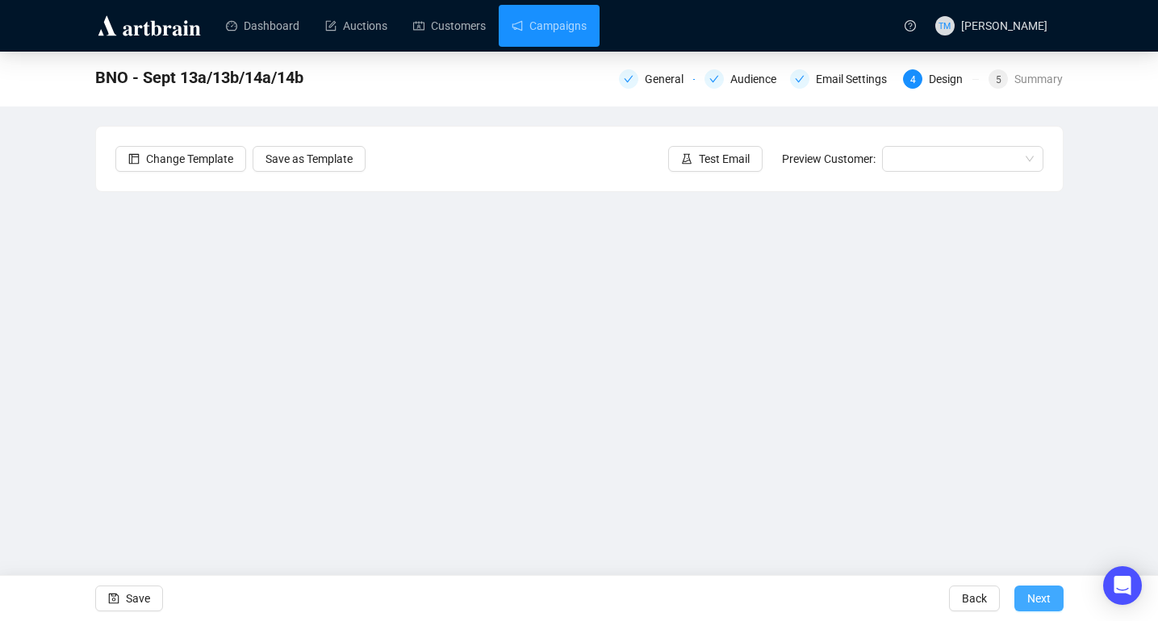
click at [1045, 607] on span "Next" at bounding box center [1038, 598] width 23 height 45
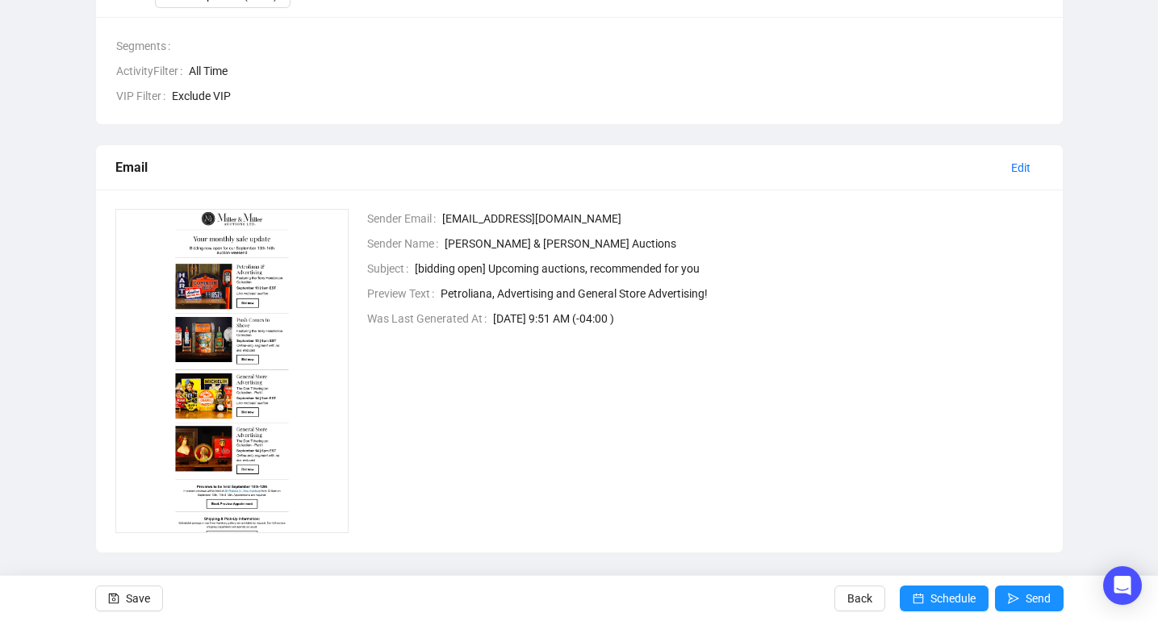
scroll to position [290, 0]
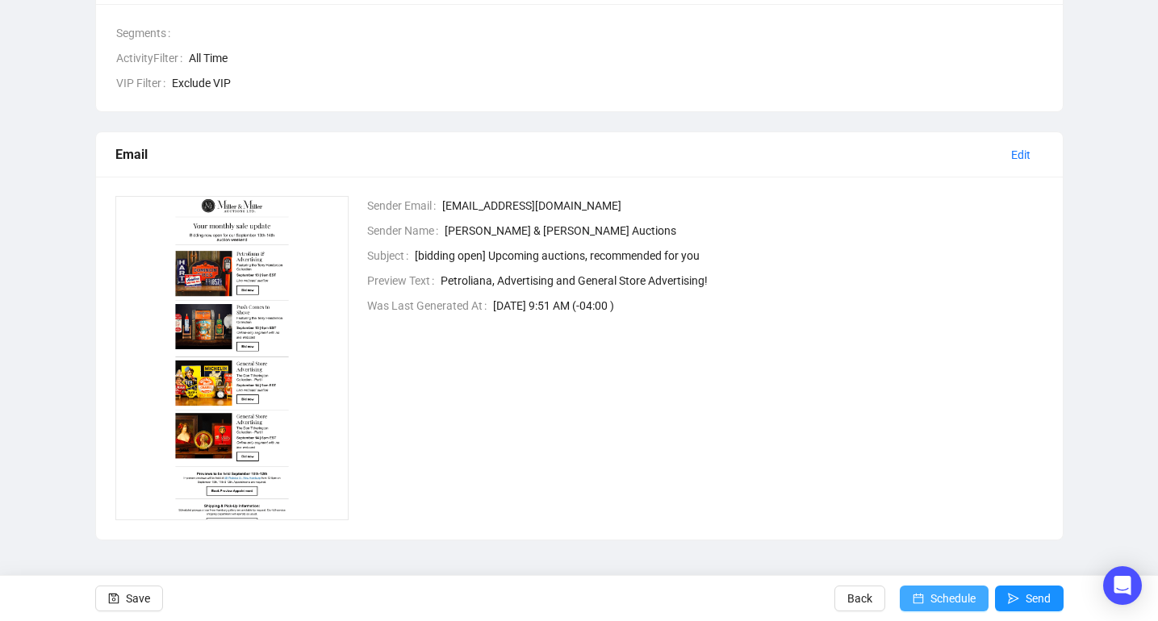
click at [930, 603] on span "Schedule" at bounding box center [952, 598] width 45 height 45
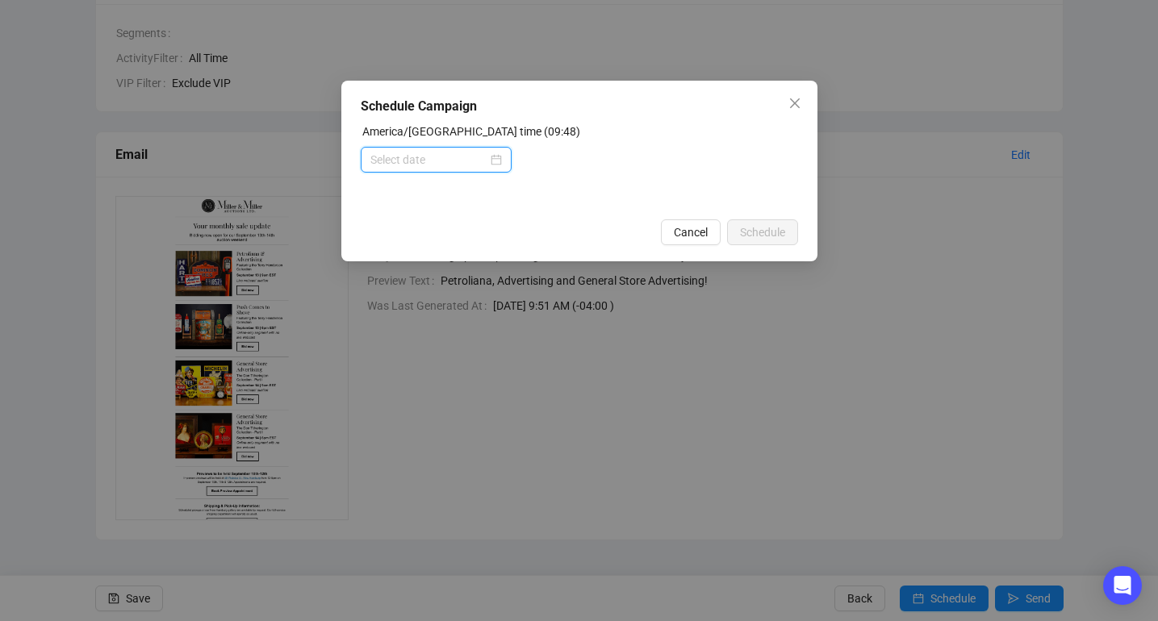
click at [433, 159] on input at bounding box center [428, 160] width 117 height 18
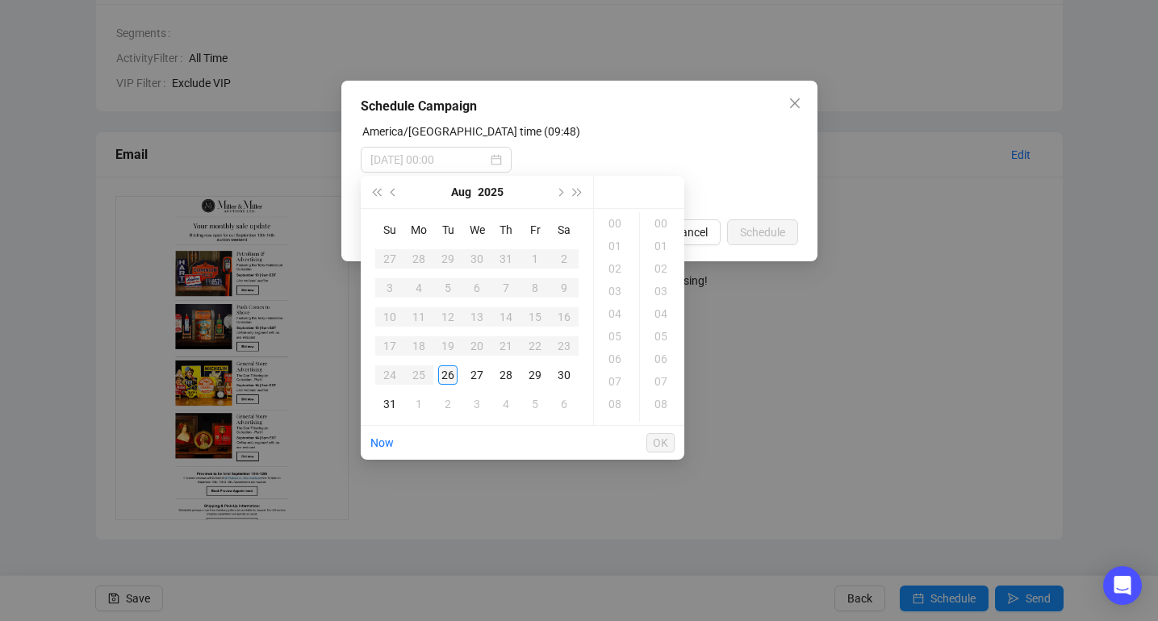
click at [450, 374] on div "26" at bounding box center [447, 374] width 19 height 19
type input "[DATE] 10:00"
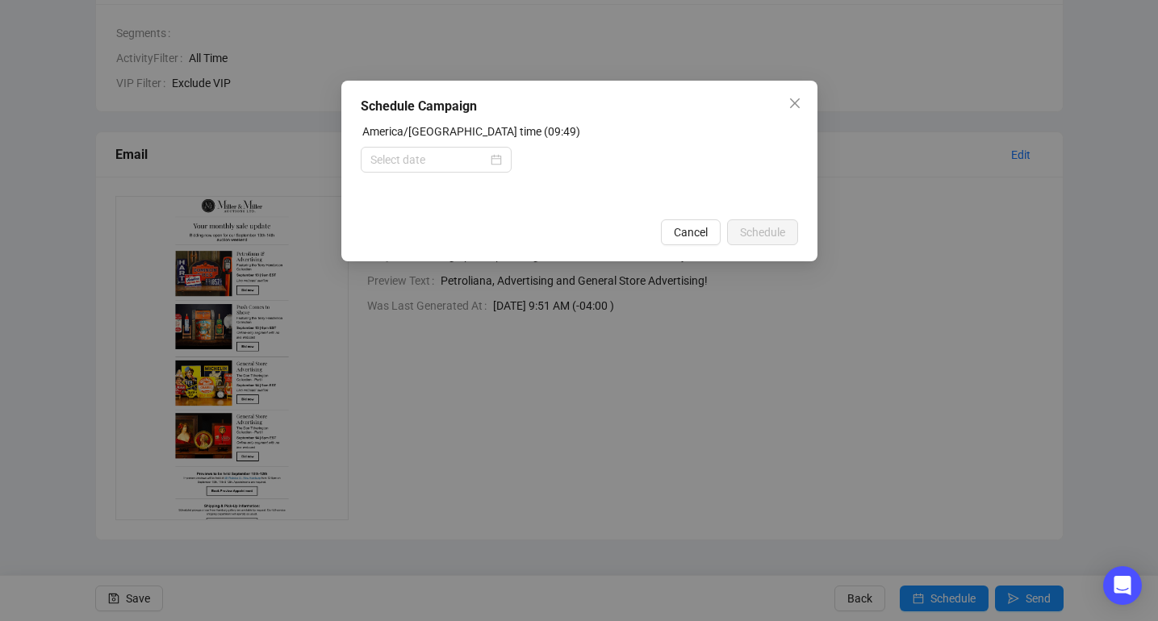
click at [722, 157] on div at bounding box center [579, 160] width 437 height 26
click at [695, 224] on span "Cancel" at bounding box center [691, 232] width 34 height 18
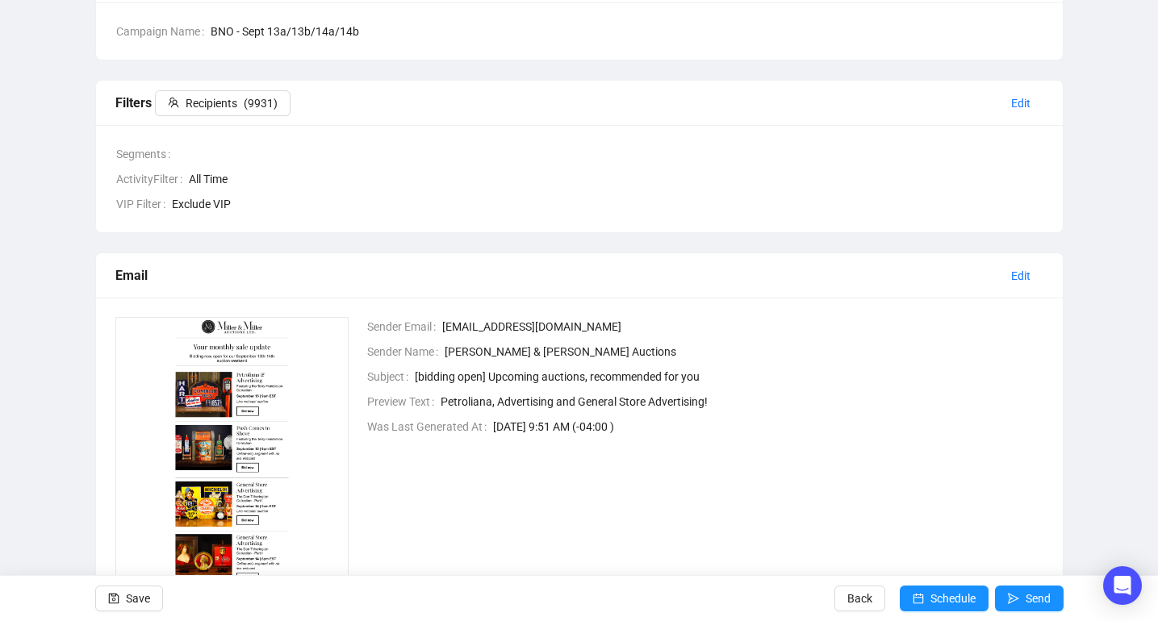
scroll to position [167, 0]
click at [1021, 605] on button "Send" at bounding box center [1029, 599] width 69 height 26
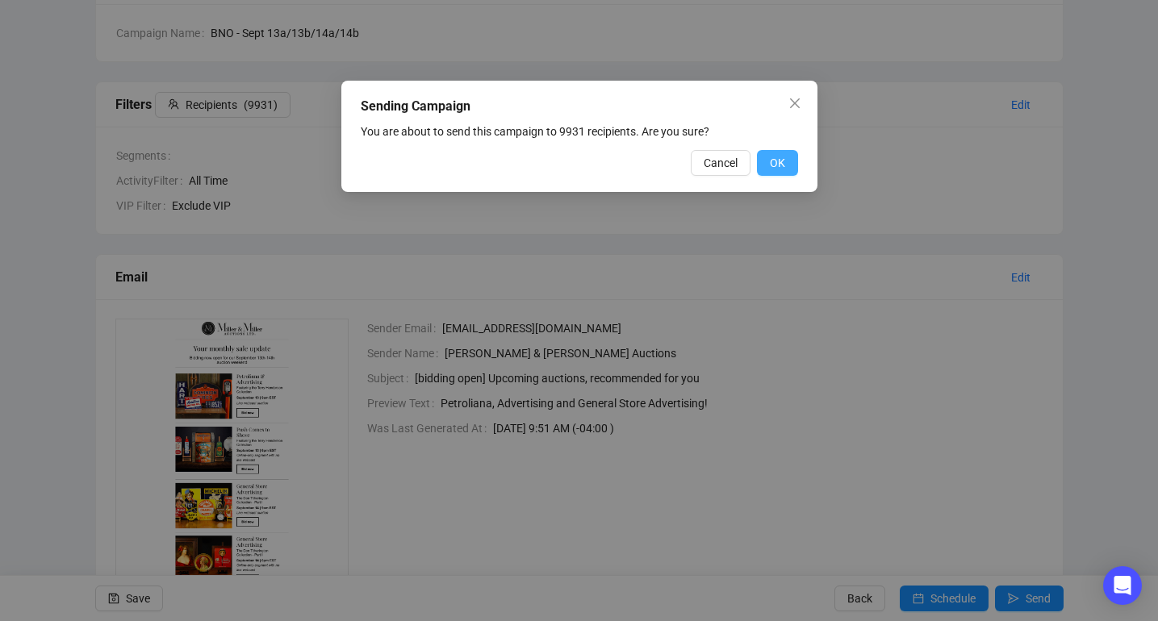
click at [780, 165] on span "OK" at bounding box center [777, 163] width 15 height 18
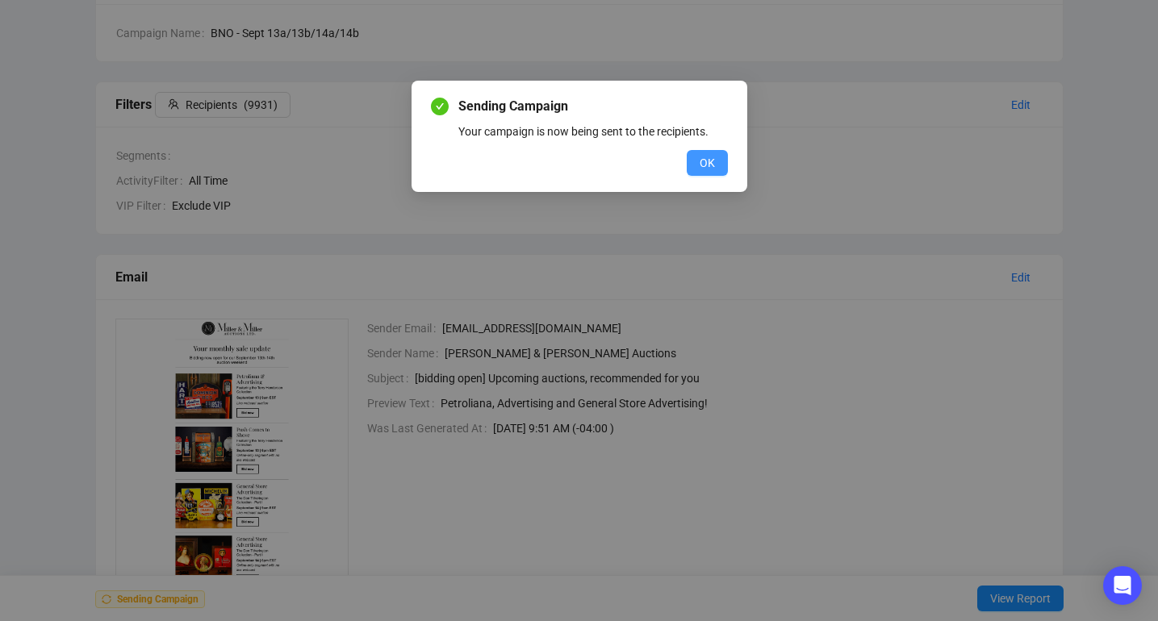
click at [700, 154] on span "OK" at bounding box center [707, 163] width 15 height 18
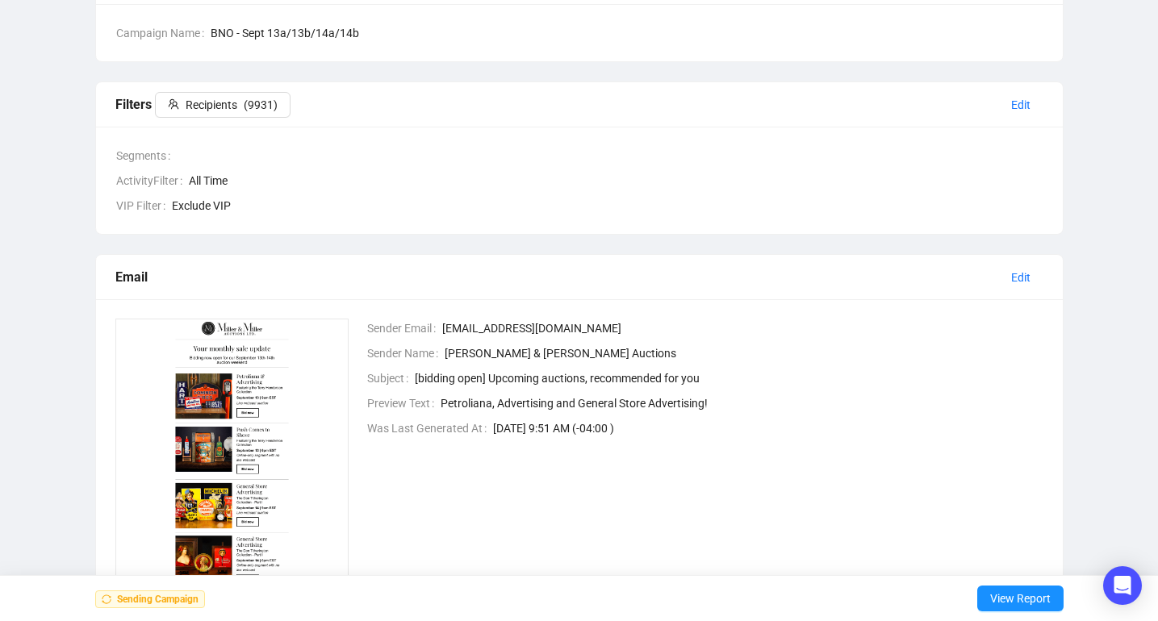
scroll to position [0, 0]
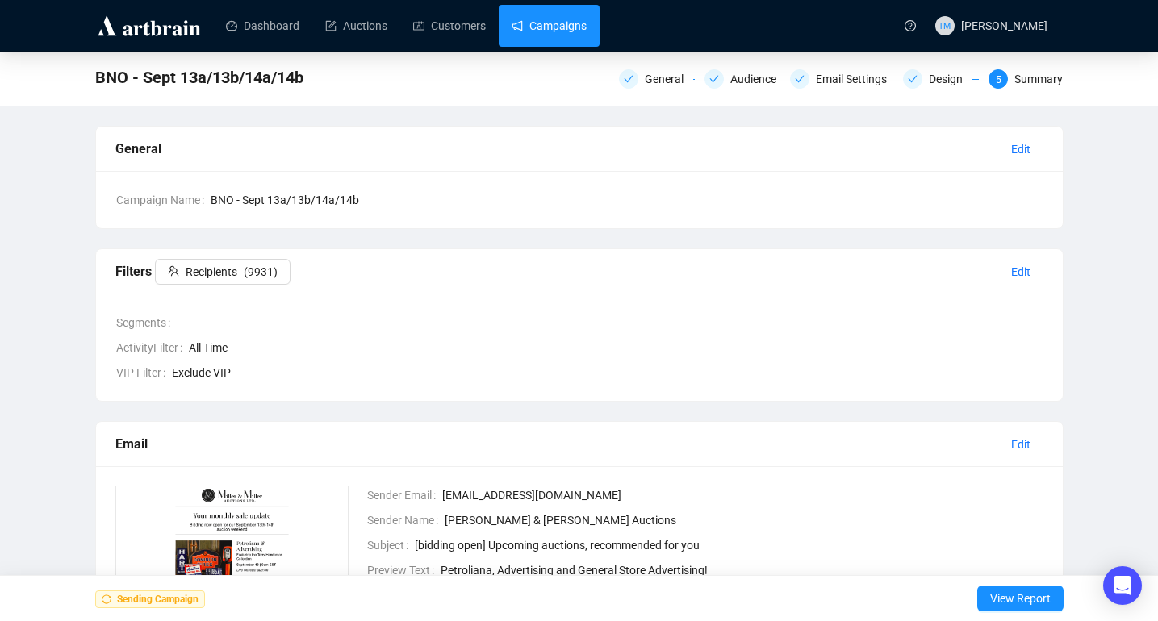
click at [537, 17] on link "Campaigns" at bounding box center [549, 26] width 75 height 42
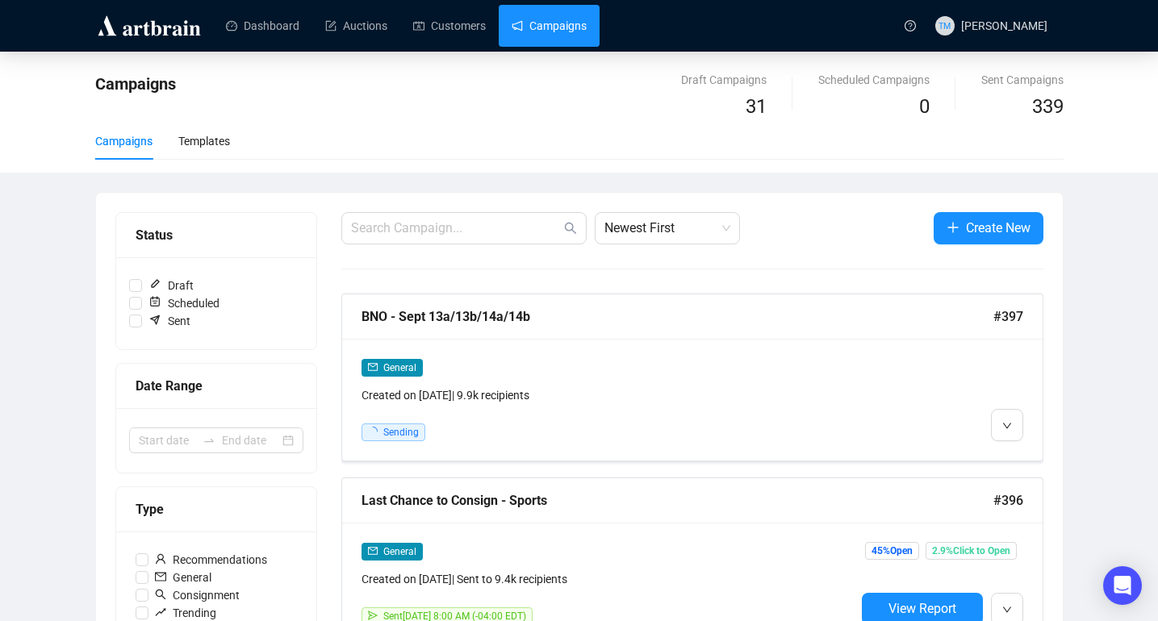
scroll to position [10, 0]
